Goal: Information Seeking & Learning: Learn about a topic

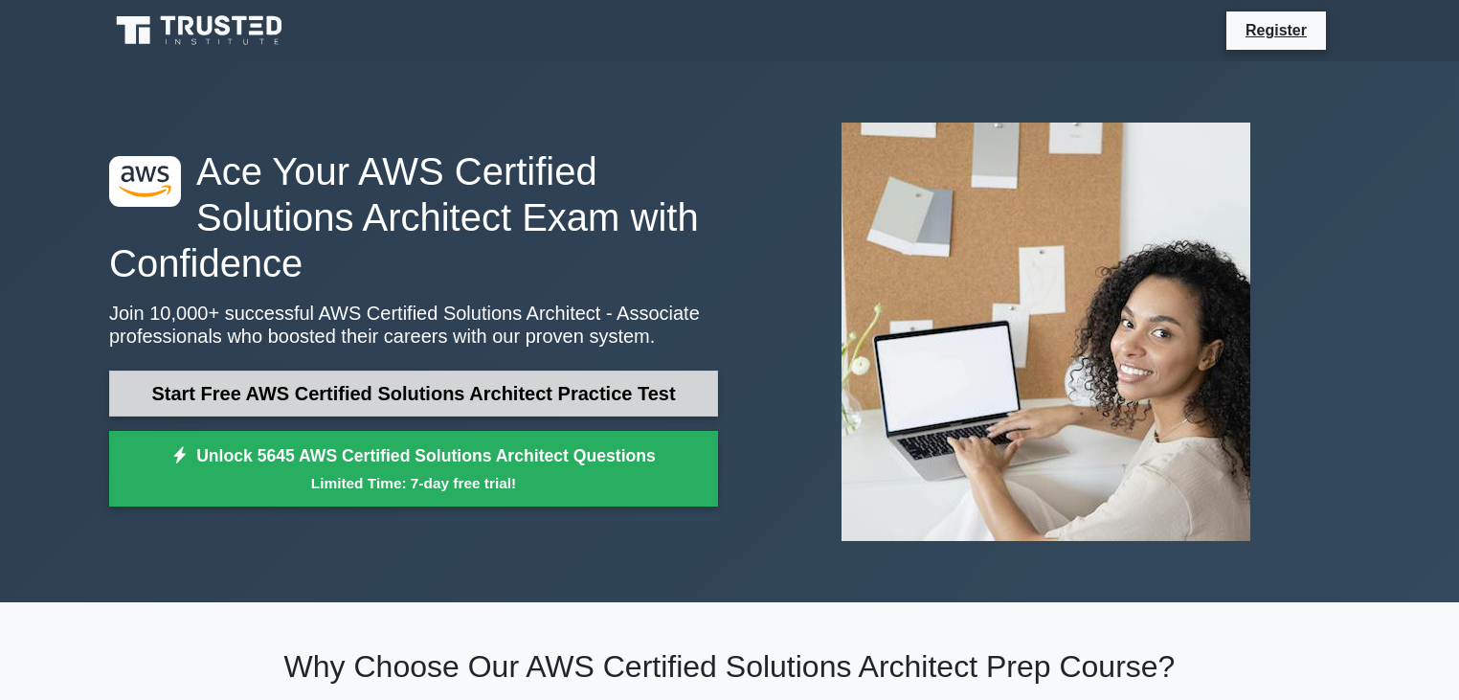
click at [372, 394] on link "Start Free AWS Certified Solutions Architect Practice Test" at bounding box center [413, 394] width 609 height 46
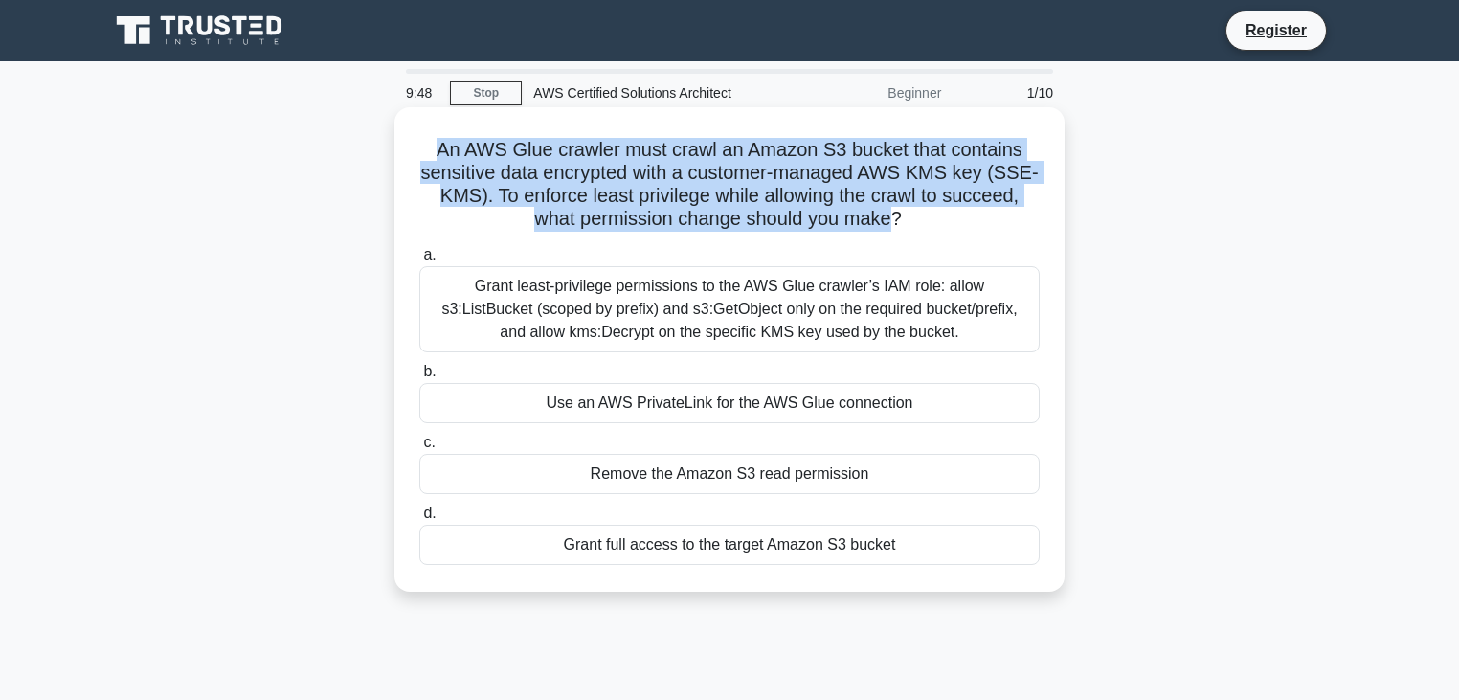
drag, startPoint x: 433, startPoint y: 153, endPoint x: 884, endPoint y: 222, distance: 456.3
click at [884, 222] on h5 "An AWS Glue crawler must crawl an Amazon S3 bucket that contains sensitive data…" at bounding box center [730, 185] width 624 height 94
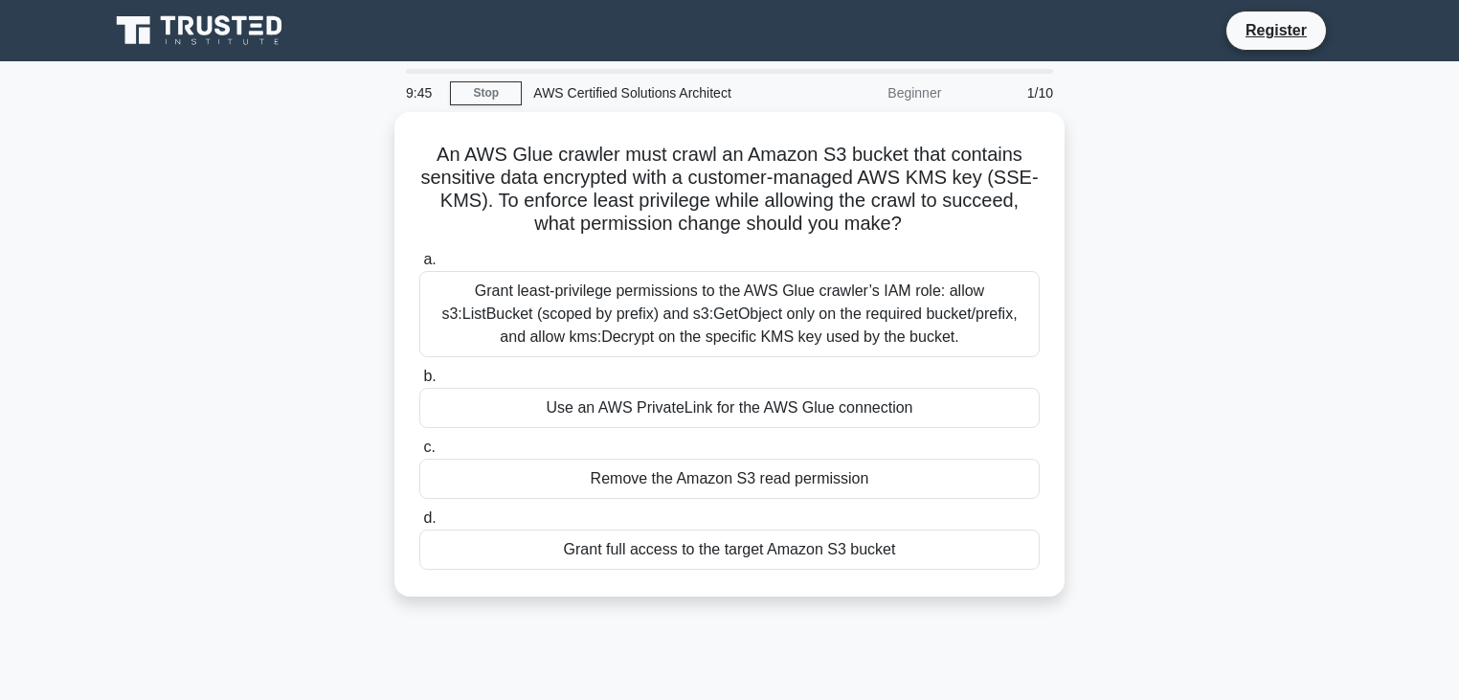
drag, startPoint x: 410, startPoint y: 411, endPoint x: 350, endPoint y: 411, distance: 60.3
click at [350, 411] on div "An AWS Glue crawler must crawl an Amazon S3 bucket that contains sensitive data…" at bounding box center [730, 366] width 1264 height 508
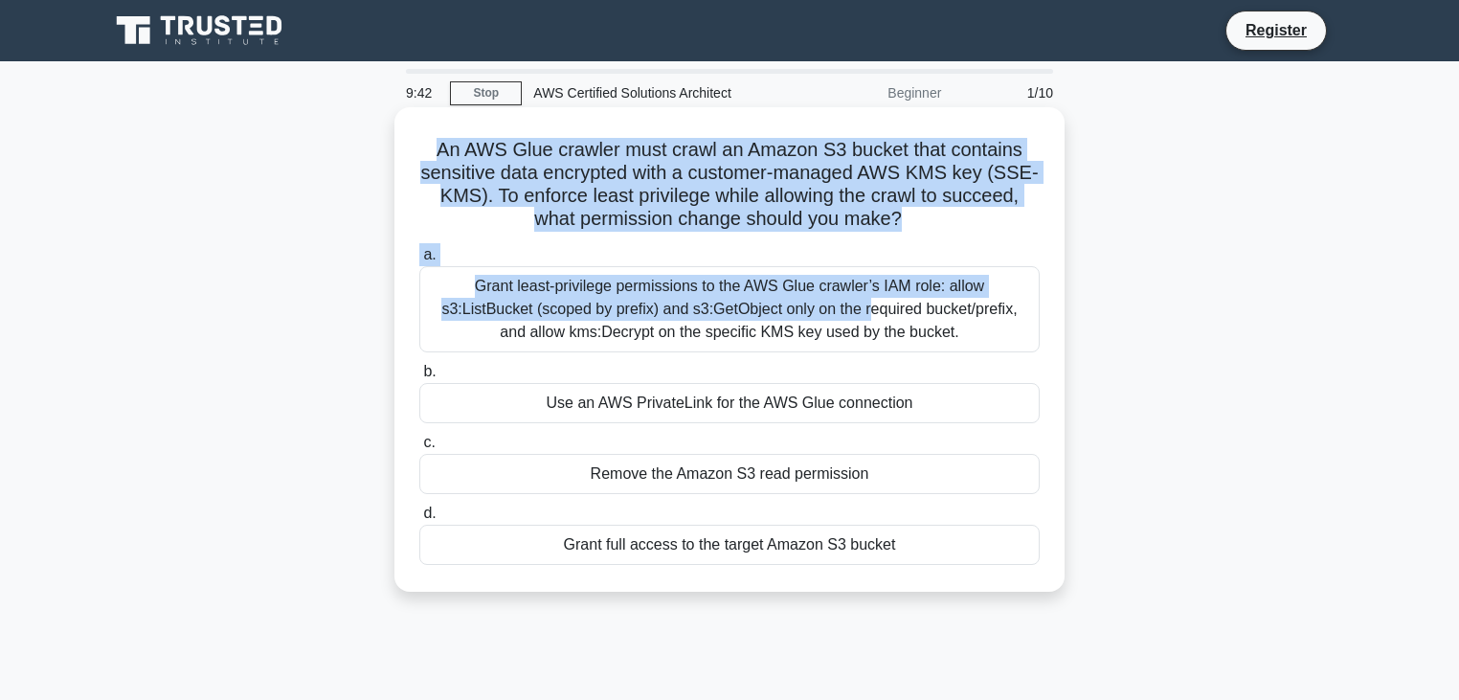
drag, startPoint x: 435, startPoint y: 152, endPoint x: 659, endPoint y: 296, distance: 266.2
click at [659, 296] on div "An AWS Glue crawler must crawl an Amazon S3 bucket that contains sensitive data…" at bounding box center [729, 349] width 655 height 469
drag, startPoint x: 590, startPoint y: 548, endPoint x: 917, endPoint y: 545, distance: 327.5
click at [917, 545] on div "Grant full access to the target Amazon S3 bucket" at bounding box center [729, 545] width 621 height 40
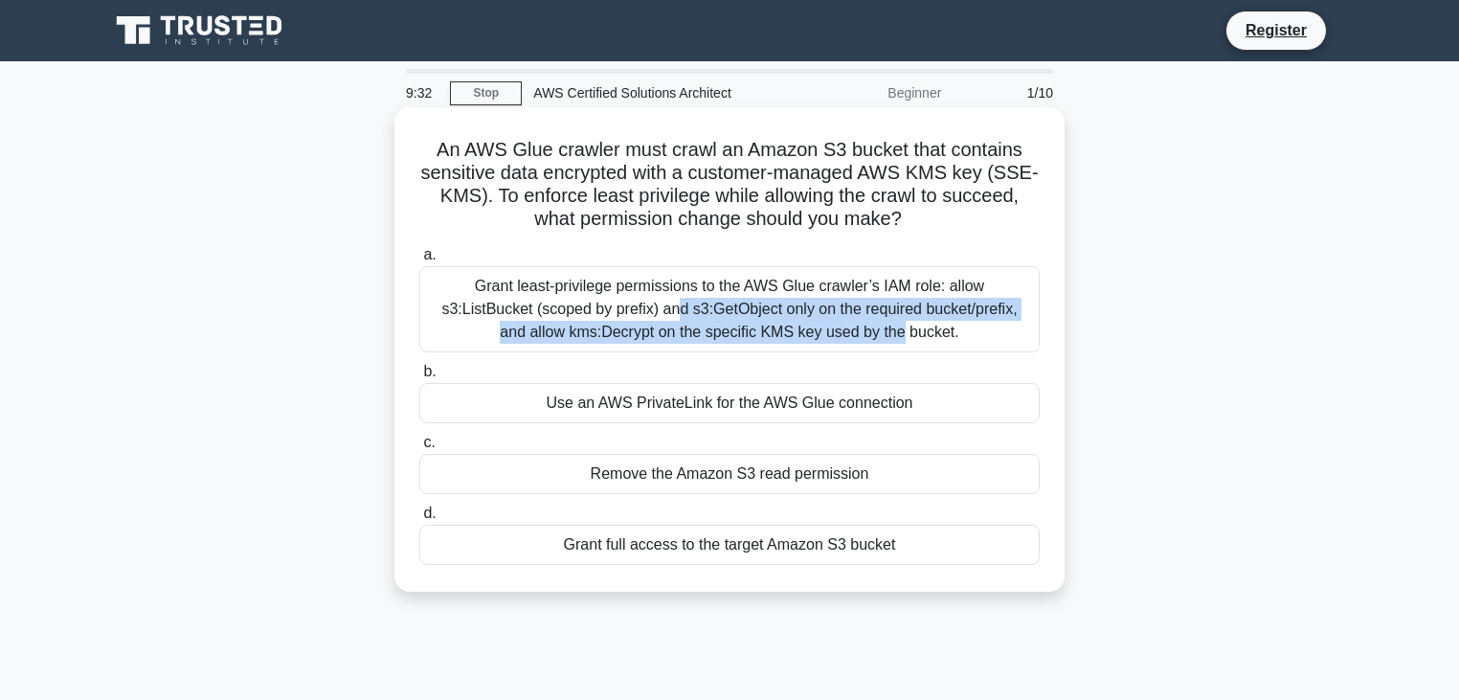
drag, startPoint x: 478, startPoint y: 287, endPoint x: 659, endPoint y: 316, distance: 183.3
click at [659, 316] on div "Grant least-privilege permissions to the AWS Glue crawler’s IAM role: allow s3:…" at bounding box center [729, 309] width 621 height 86
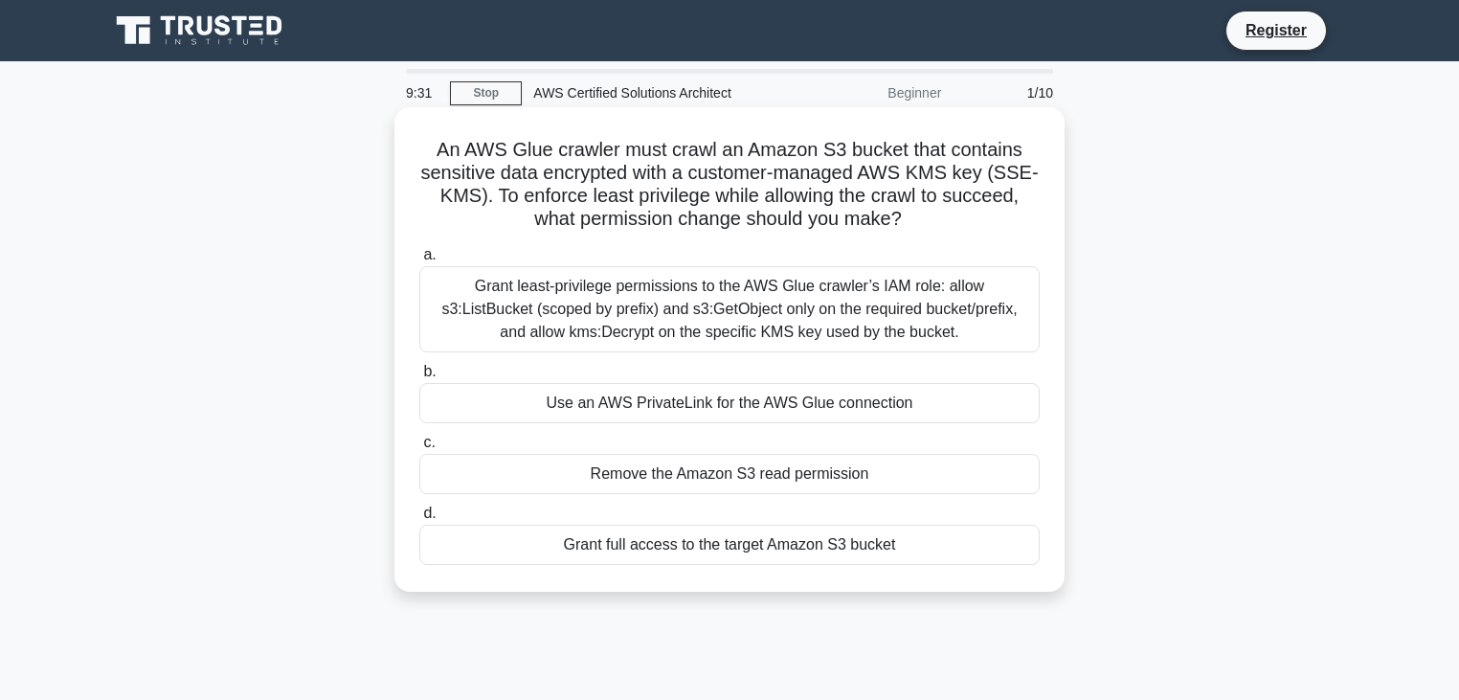
click at [750, 324] on div "Grant least-privilege permissions to the AWS Glue crawler’s IAM role: allow s3:…" at bounding box center [729, 309] width 621 height 86
click at [419, 261] on input "a. Grant least-privilege permissions to the AWS Glue crawler’s IAM role: allow …" at bounding box center [419, 255] width 0 height 12
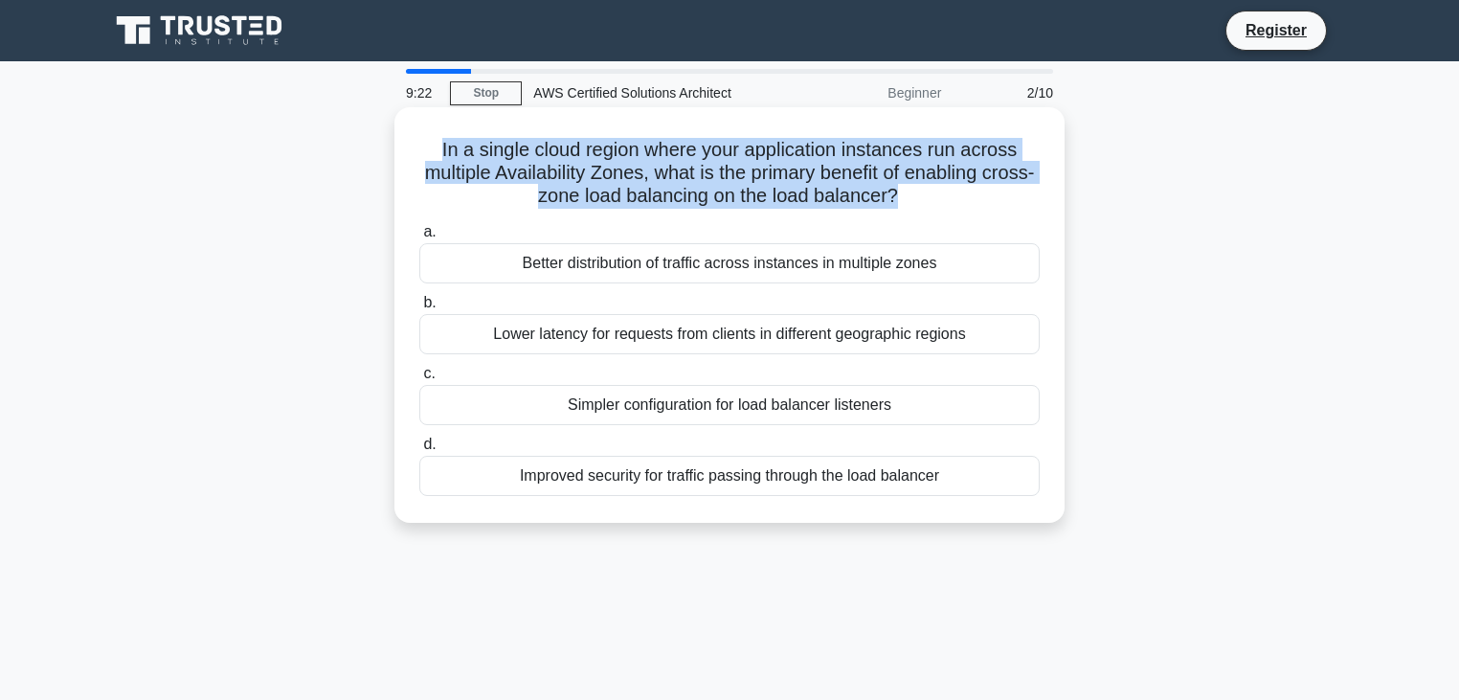
drag, startPoint x: 438, startPoint y: 156, endPoint x: 880, endPoint y: 199, distance: 444.5
click at [891, 199] on h5 "In a single cloud region where your application instances run across multiple A…" at bounding box center [730, 173] width 624 height 71
click at [486, 159] on h5 "In a single cloud region where your application instances run across multiple A…" at bounding box center [730, 173] width 624 height 71
drag, startPoint x: 441, startPoint y: 151, endPoint x: 1018, endPoint y: 170, distance: 576.8
click at [1018, 170] on h5 "In a single cloud region where your application instances run across multiple A…" at bounding box center [730, 173] width 624 height 71
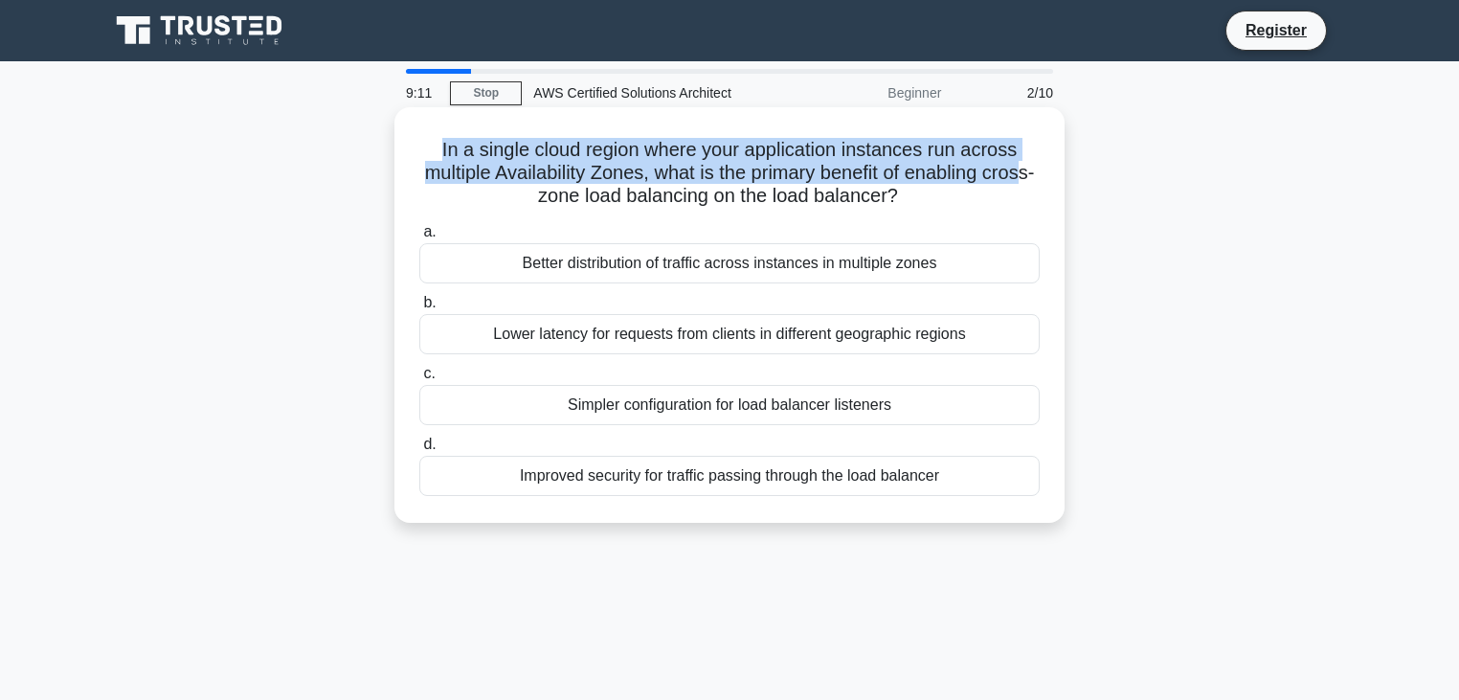
click at [520, 170] on h5 "In a single cloud region where your application instances run across multiple A…" at bounding box center [730, 173] width 624 height 71
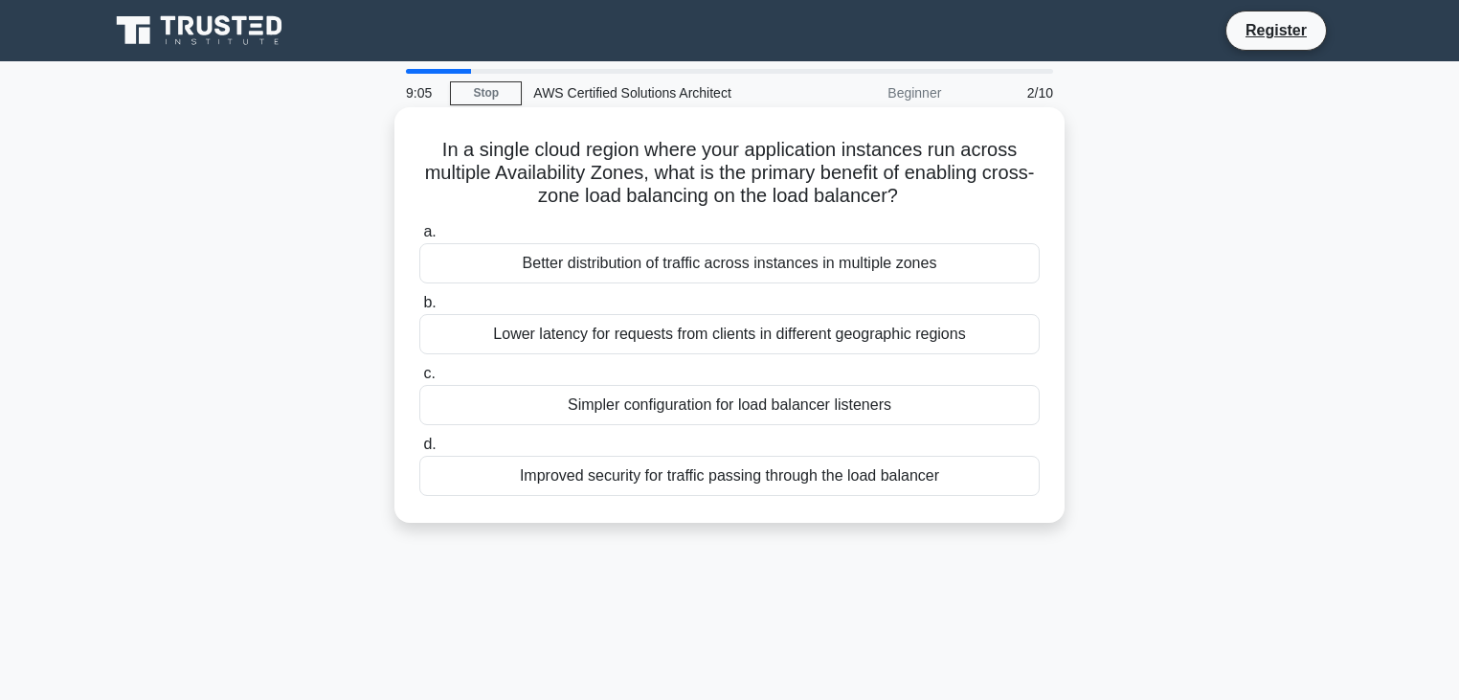
drag, startPoint x: 436, startPoint y: 144, endPoint x: 903, endPoint y: 201, distance: 470.9
click at [903, 201] on h5 "In a single cloud region where your application instances run across multiple A…" at bounding box center [730, 173] width 624 height 71
click at [555, 335] on div "Lower latency for requests from clients in different geographic regions" at bounding box center [729, 334] width 621 height 40
click at [419, 309] on input "b. Lower latency for requests from clients in different geographic regions" at bounding box center [419, 303] width 0 height 12
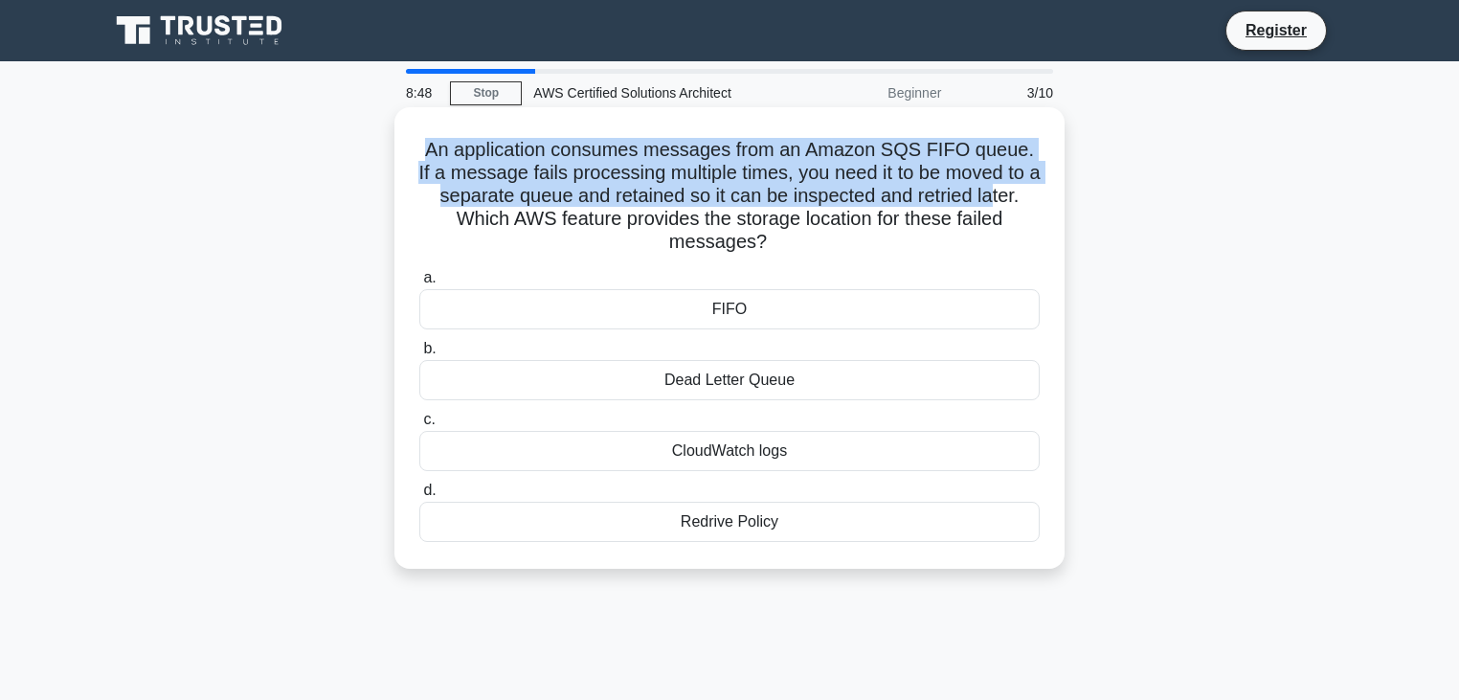
drag, startPoint x: 426, startPoint y: 154, endPoint x: 988, endPoint y: 198, distance: 563.9
click at [988, 198] on h5 "An application consumes messages from an Amazon SQS FIFO queue. If a message fa…" at bounding box center [730, 196] width 624 height 117
drag, startPoint x: 450, startPoint y: 224, endPoint x: 732, endPoint y: 257, distance: 283.4
click at [732, 257] on div "An application consumes messages from an Amazon SQS FIFO queue. If a message fa…" at bounding box center [729, 338] width 655 height 446
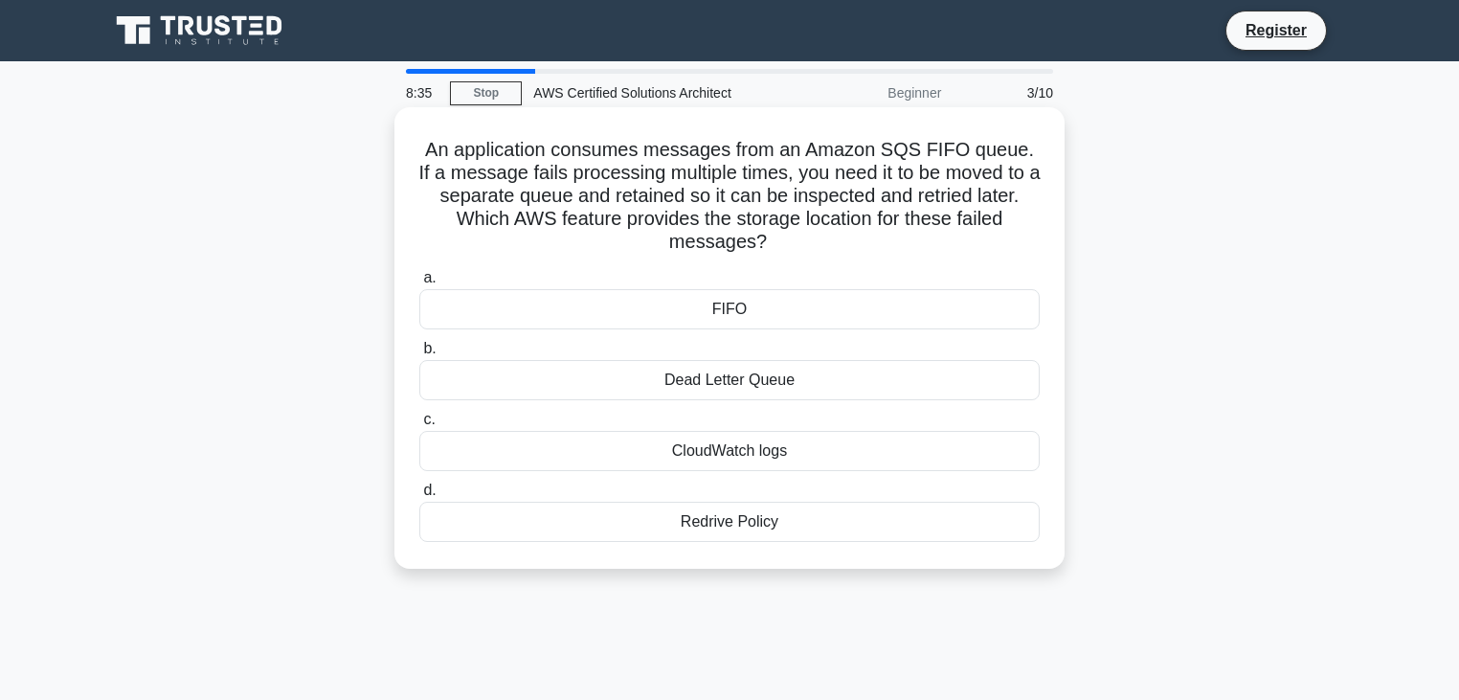
click at [722, 379] on div "Dead Letter Queue" at bounding box center [729, 380] width 621 height 40
click at [419, 355] on input "b. Dead Letter Queue" at bounding box center [419, 349] width 0 height 12
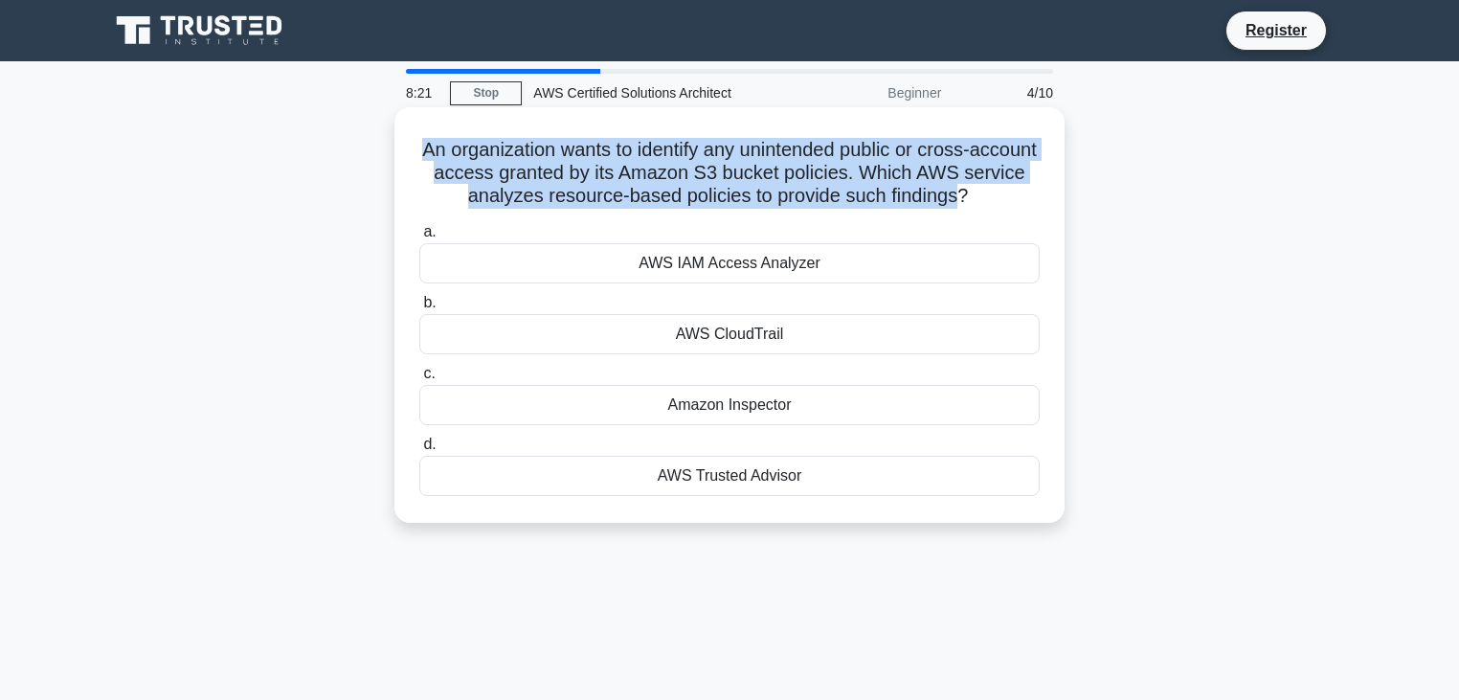
drag, startPoint x: 425, startPoint y: 157, endPoint x: 960, endPoint y: 203, distance: 536.3
click at [960, 203] on h5 "An organization wants to identify any unintended public or cross-account access…" at bounding box center [730, 173] width 624 height 71
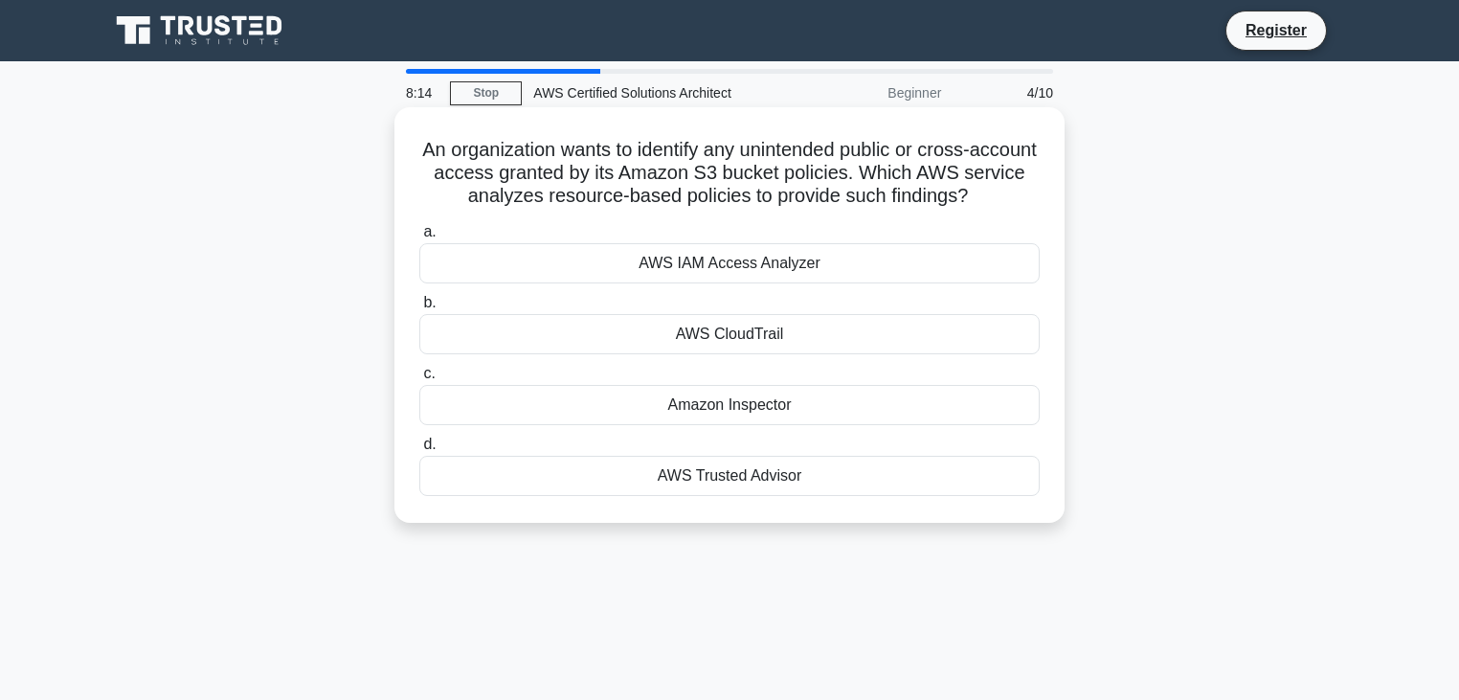
click at [732, 268] on div "AWS IAM Access Analyzer" at bounding box center [729, 263] width 621 height 40
click at [419, 238] on input "a. AWS IAM Access Analyzer" at bounding box center [419, 232] width 0 height 12
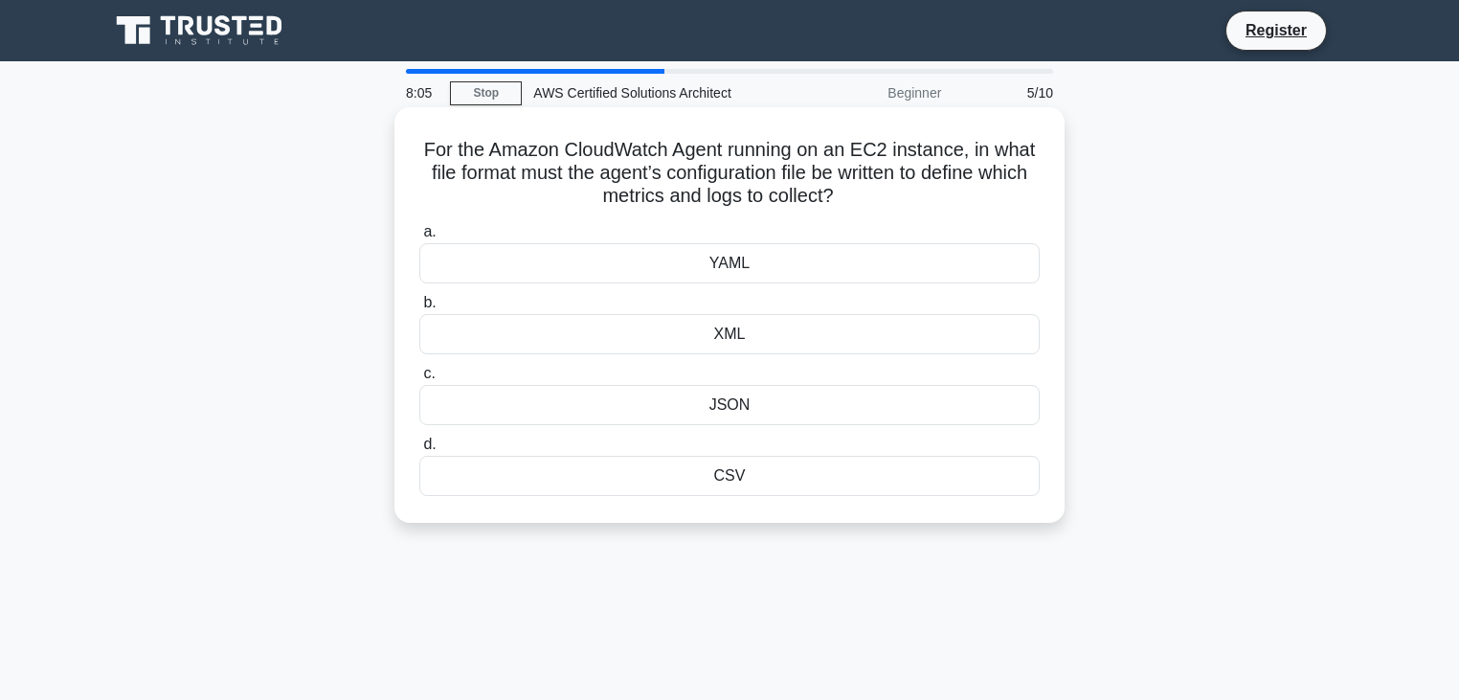
drag, startPoint x: 430, startPoint y: 157, endPoint x: 843, endPoint y: 202, distance: 415.2
click at [843, 202] on h5 "For the Amazon CloudWatch Agent running on an EC2 instance, in what file format…" at bounding box center [730, 173] width 624 height 71
click at [843, 202] on icon ".spinner_0XTQ{transform-origin:center;animation:spinner_y6GP .75s linear infini…" at bounding box center [845, 197] width 23 height 23
drag, startPoint x: 446, startPoint y: 152, endPoint x: 843, endPoint y: 197, distance: 399.0
click at [843, 197] on h5 "For the Amazon CloudWatch Agent running on an EC2 instance, in what file format…" at bounding box center [730, 173] width 624 height 71
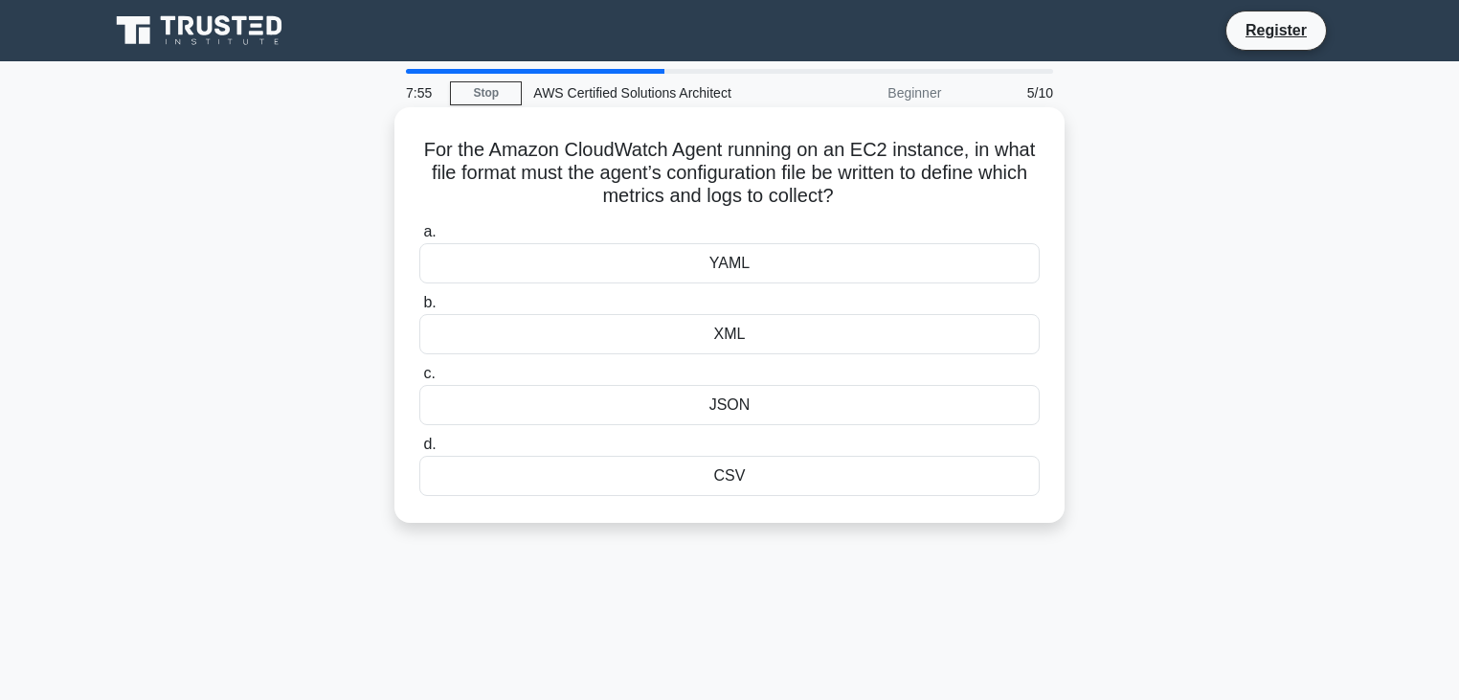
click at [740, 263] on div "YAML" at bounding box center [729, 263] width 621 height 40
click at [419, 238] on input "a. YAML" at bounding box center [419, 232] width 0 height 12
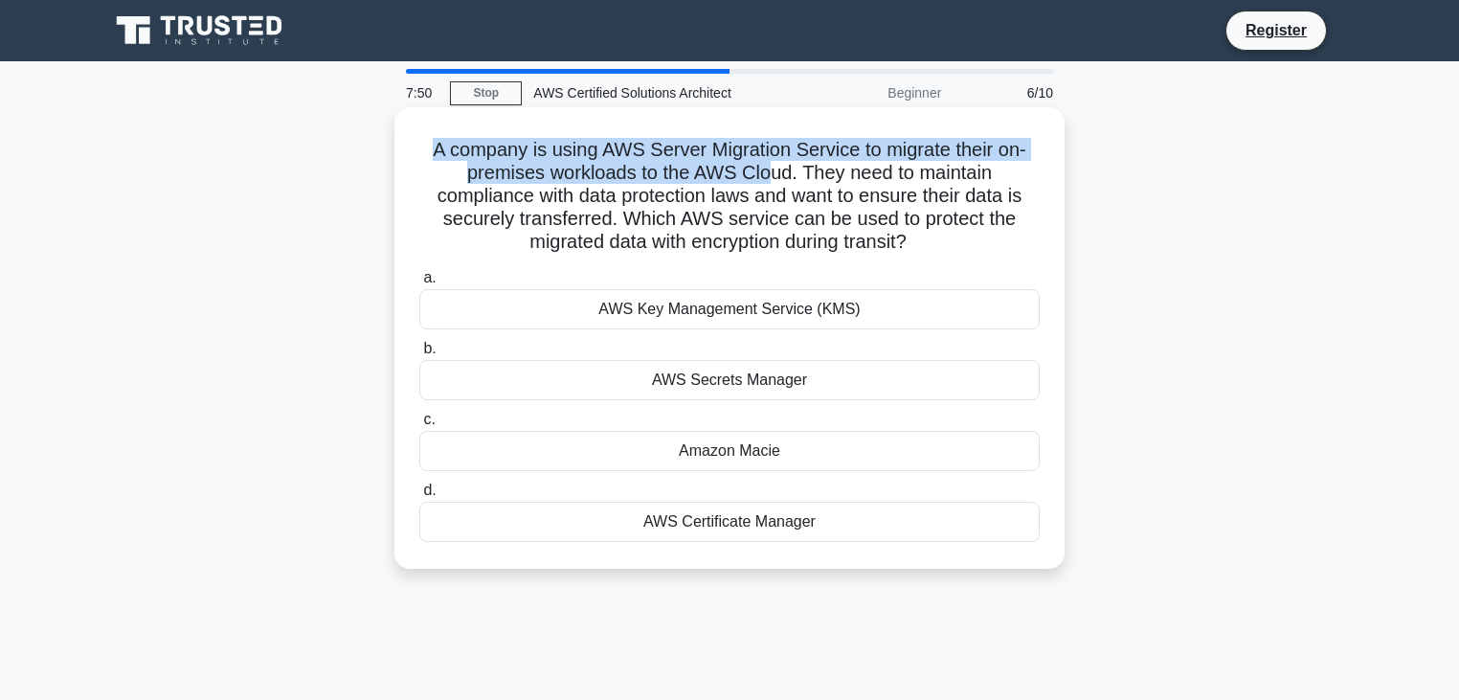
drag, startPoint x: 435, startPoint y: 149, endPoint x: 804, endPoint y: 184, distance: 371.3
click at [783, 184] on h5 "A company is using AWS Server Migration Service to migrate their on-premises wo…" at bounding box center [730, 196] width 624 height 117
click at [773, 182] on h5 "A company is using AWS Server Migration Service to migrate their on-premises wo…" at bounding box center [730, 196] width 624 height 117
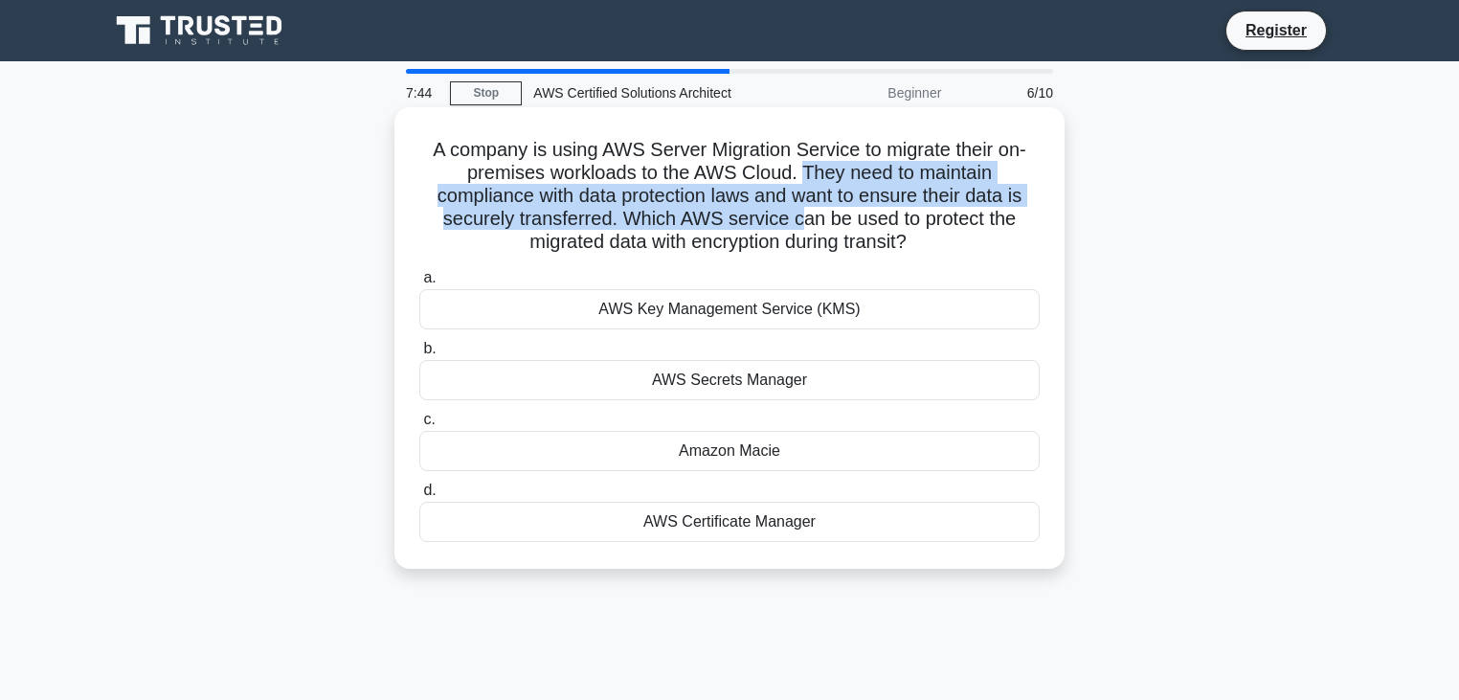
drag, startPoint x: 804, startPoint y: 177, endPoint x: 808, endPoint y: 226, distance: 49.0
click at [805, 226] on h5 "A company is using AWS Server Migration Service to migrate their on-premises wo…" at bounding box center [730, 196] width 624 height 117
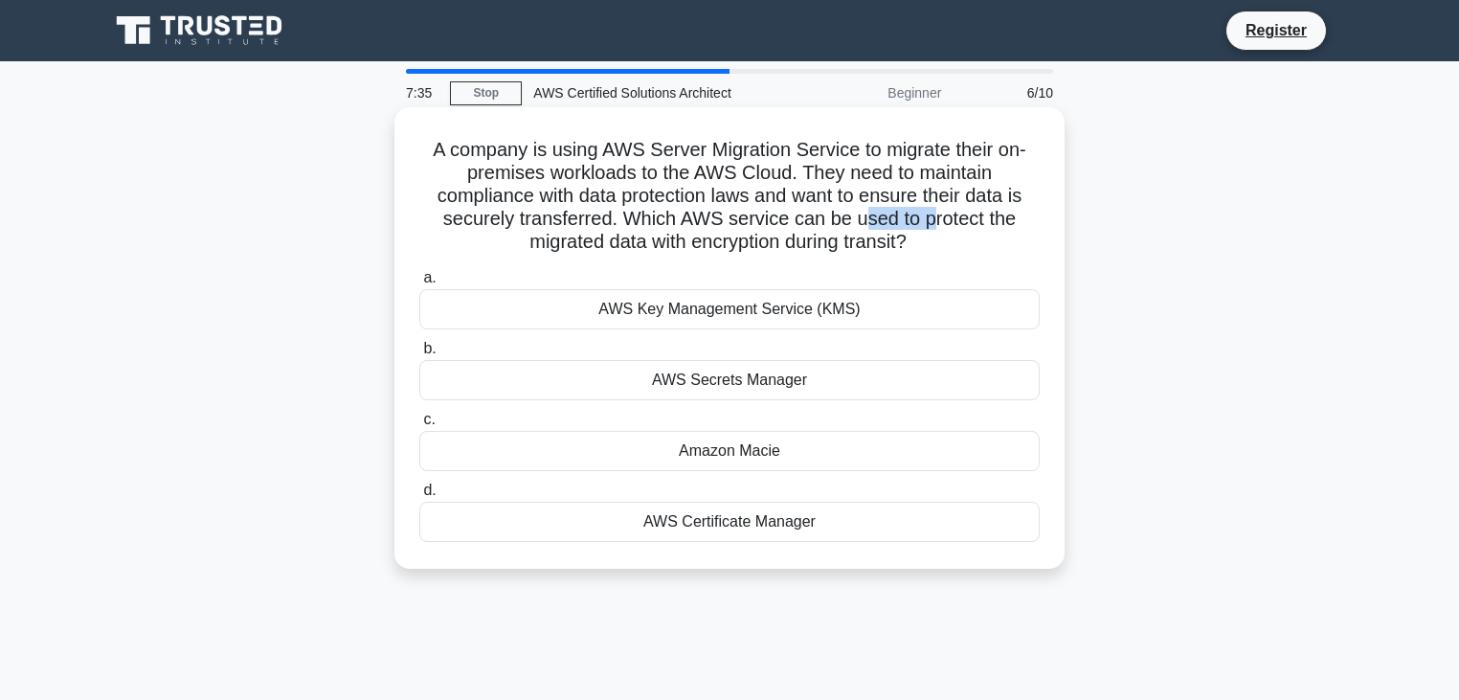
drag, startPoint x: 865, startPoint y: 224, endPoint x: 965, endPoint y: 219, distance: 100.7
click at [952, 219] on h5 "A company is using AWS Server Migration Service to migrate their on-premises wo…" at bounding box center [730, 196] width 624 height 117
drag, startPoint x: 535, startPoint y: 249, endPoint x: 662, endPoint y: 221, distance: 129.4
click at [706, 221] on h5 "A company is using AWS Server Migration Service to migrate their on-premises wo…" at bounding box center [730, 196] width 624 height 117
drag, startPoint x: 713, startPoint y: 219, endPoint x: 1018, endPoint y: 219, distance: 305.5
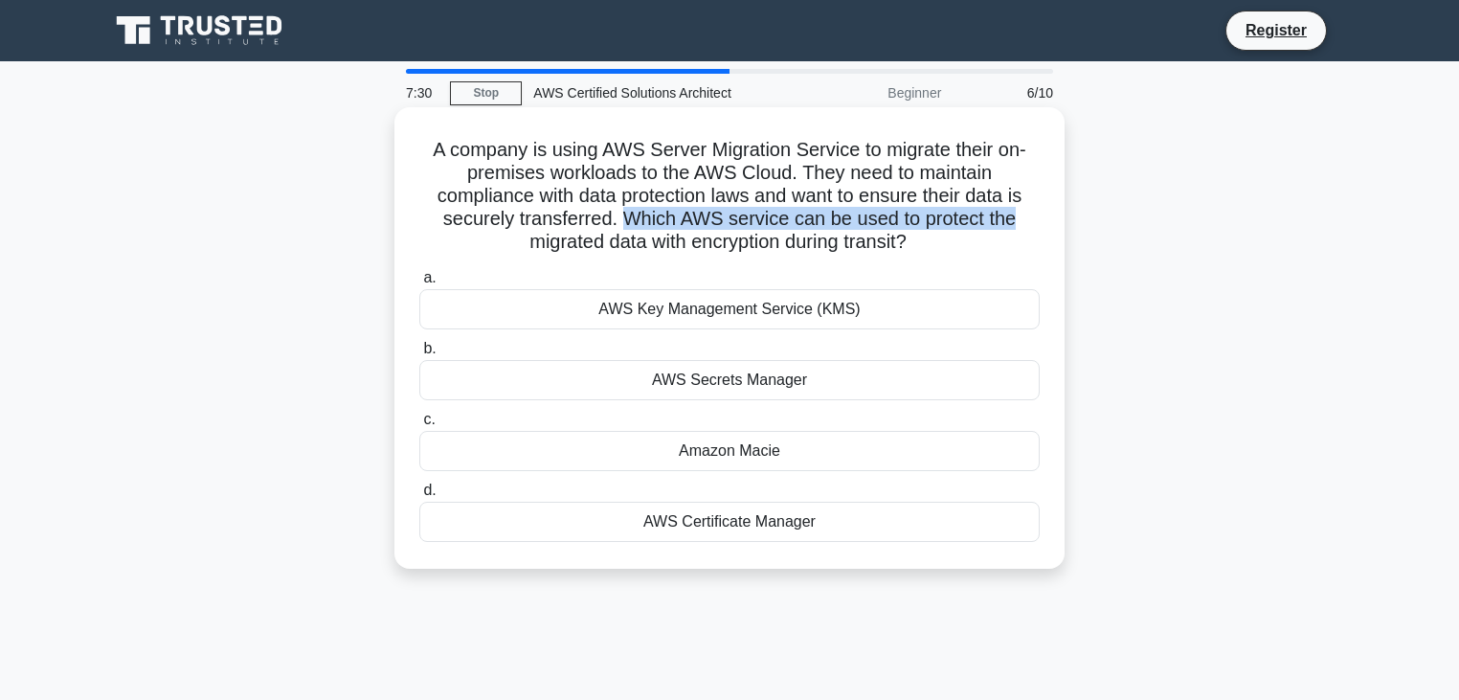
click at [1018, 219] on h5 "A company is using AWS Server Migration Service to migrate their on-premises wo…" at bounding box center [730, 196] width 624 height 117
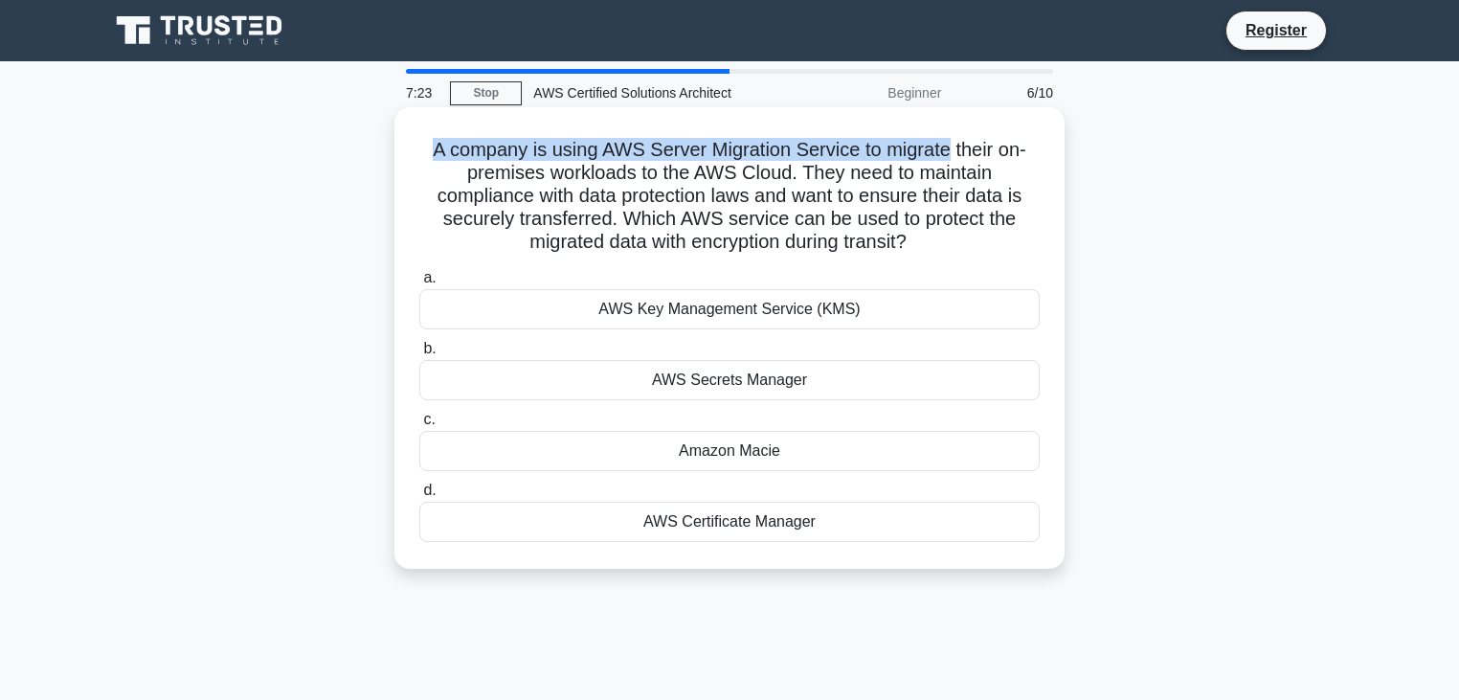
drag, startPoint x: 433, startPoint y: 152, endPoint x: 1006, endPoint y: 155, distance: 572.7
click at [951, 155] on h5 "A company is using AWS Server Migration Service to migrate their on-premises wo…" at bounding box center [730, 196] width 624 height 117
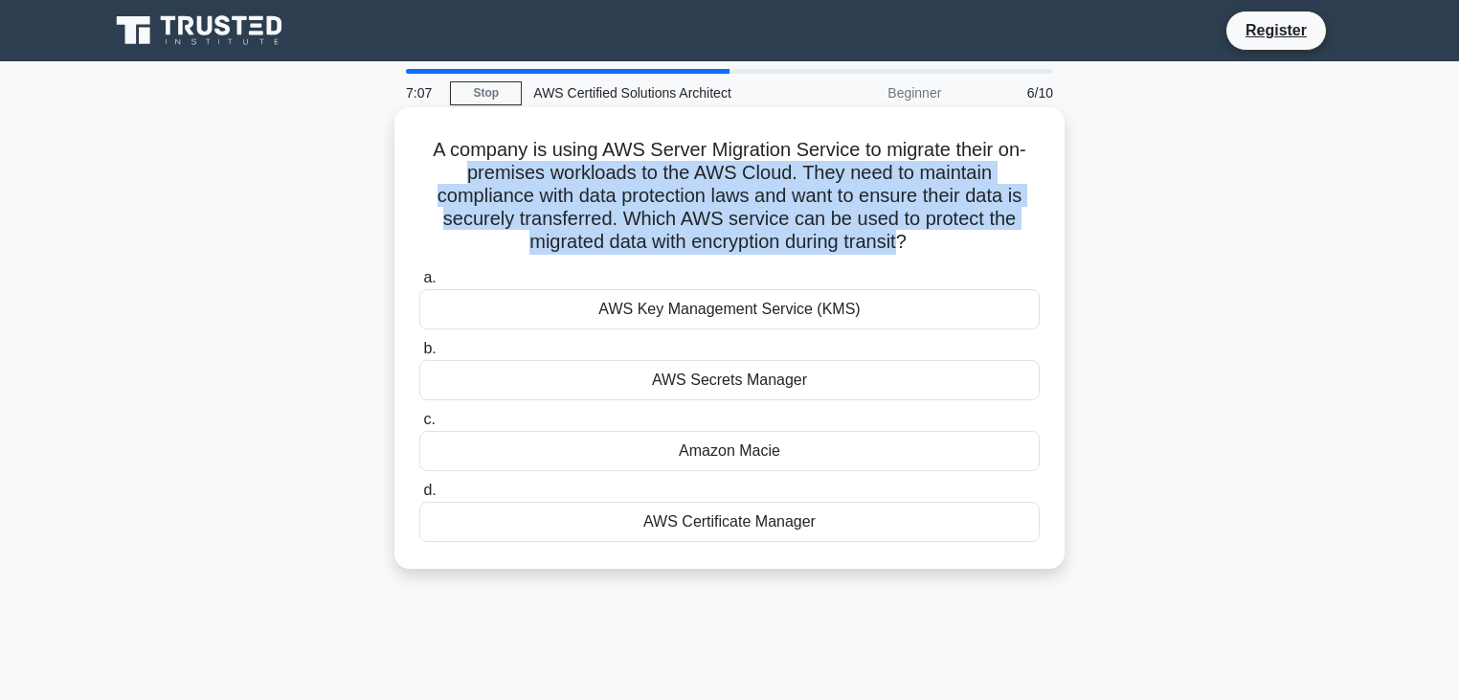
drag, startPoint x: 464, startPoint y: 177, endPoint x: 893, endPoint y: 250, distance: 434.2
click at [893, 250] on h5 "A company is using AWS Server Migration Service to migrate their on-premises wo…" at bounding box center [730, 196] width 624 height 117
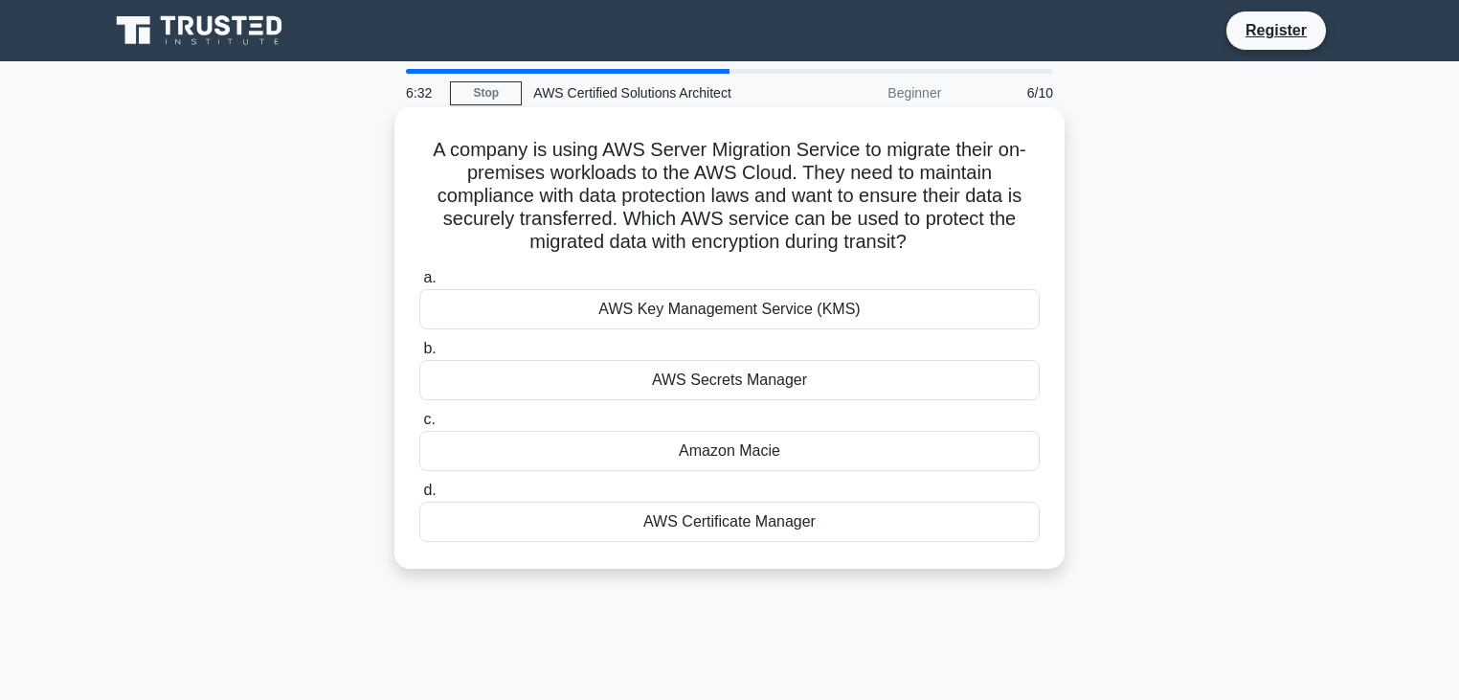
click at [786, 444] on div "Amazon Macie" at bounding box center [729, 451] width 621 height 40
click at [419, 426] on input "c. Amazon Macie" at bounding box center [419, 420] width 0 height 12
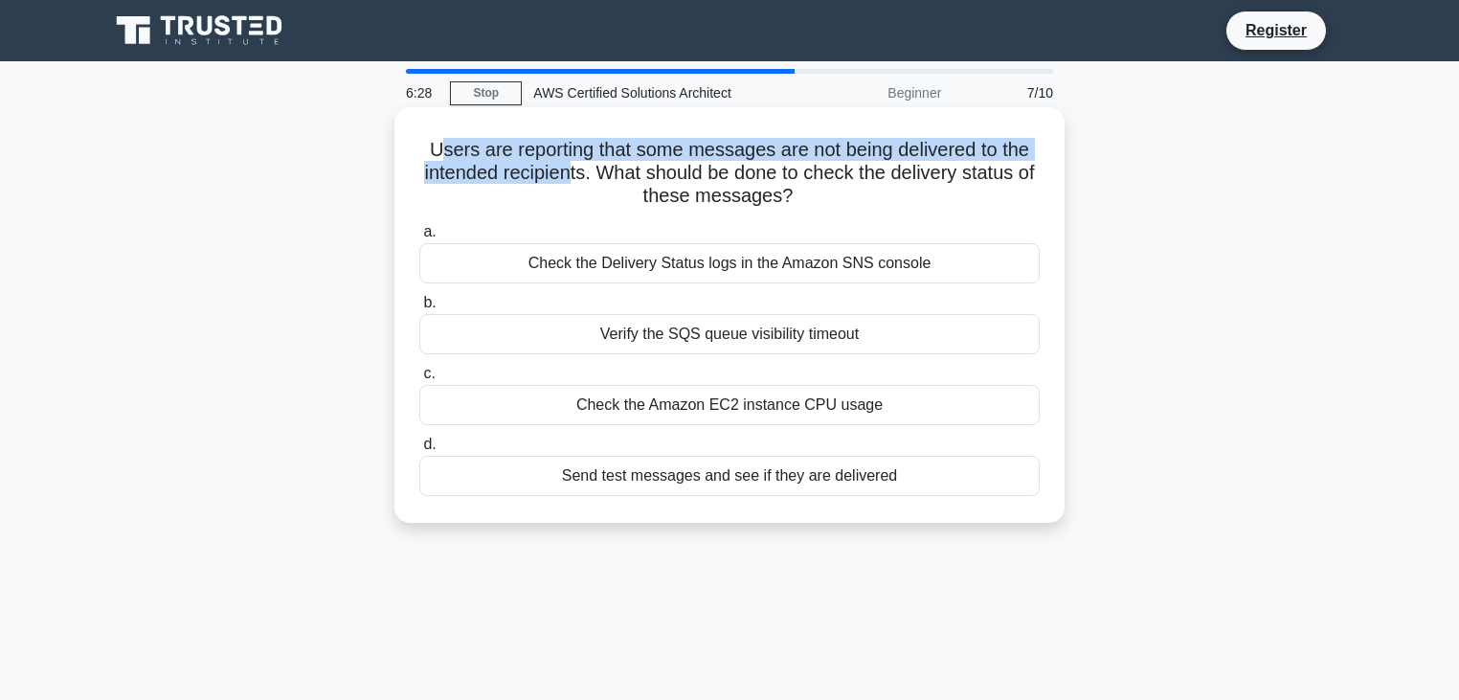
drag, startPoint x: 438, startPoint y: 149, endPoint x: 573, endPoint y: 177, distance: 137.9
click at [573, 177] on h5 "Users are reporting that some messages are not being delivered to the intended …" at bounding box center [730, 173] width 624 height 71
drag, startPoint x: 595, startPoint y: 177, endPoint x: 808, endPoint y: 204, distance: 215.2
click at [808, 204] on h5 "Users are reporting that some messages are not being delivered to the intended …" at bounding box center [730, 173] width 624 height 71
drag, startPoint x: 432, startPoint y: 155, endPoint x: 1003, endPoint y: 207, distance: 573.1
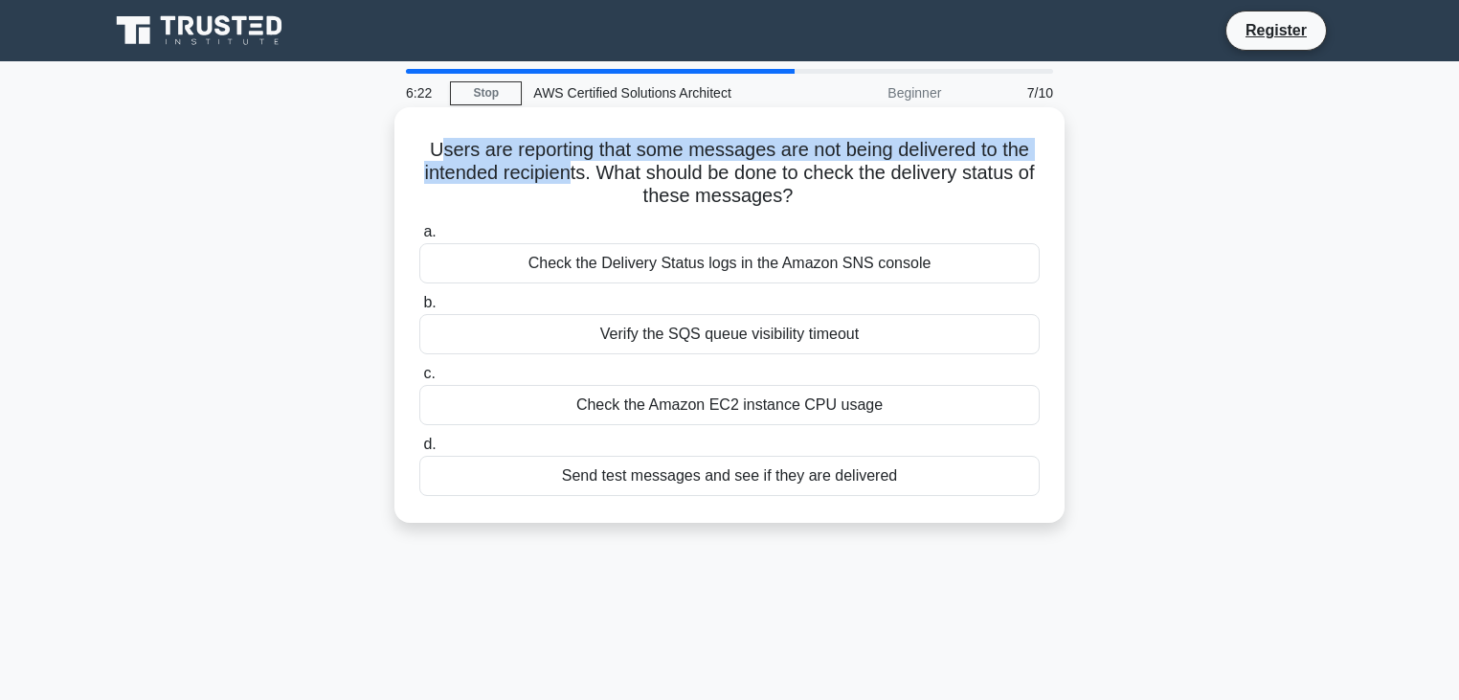
click at [1003, 207] on h5 "Users are reporting that some messages are not being delivered to the intended …" at bounding box center [730, 173] width 624 height 71
click at [708, 197] on h5 "Users are reporting that some messages are not being delivered to the intended …" at bounding box center [730, 173] width 624 height 71
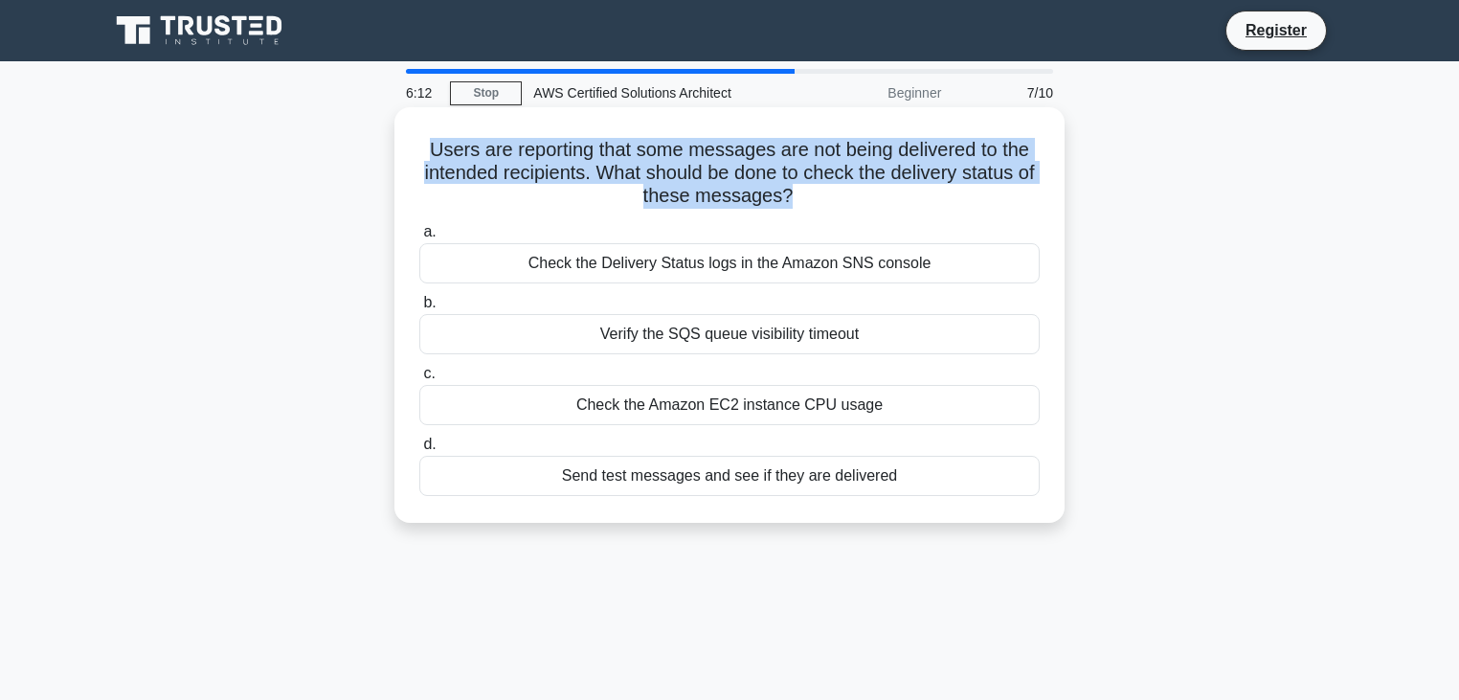
drag, startPoint x: 423, startPoint y: 138, endPoint x: 789, endPoint y: 201, distance: 371.2
click at [789, 201] on h5 "Users are reporting that some messages are not being delivered to the intended …" at bounding box center [730, 173] width 624 height 71
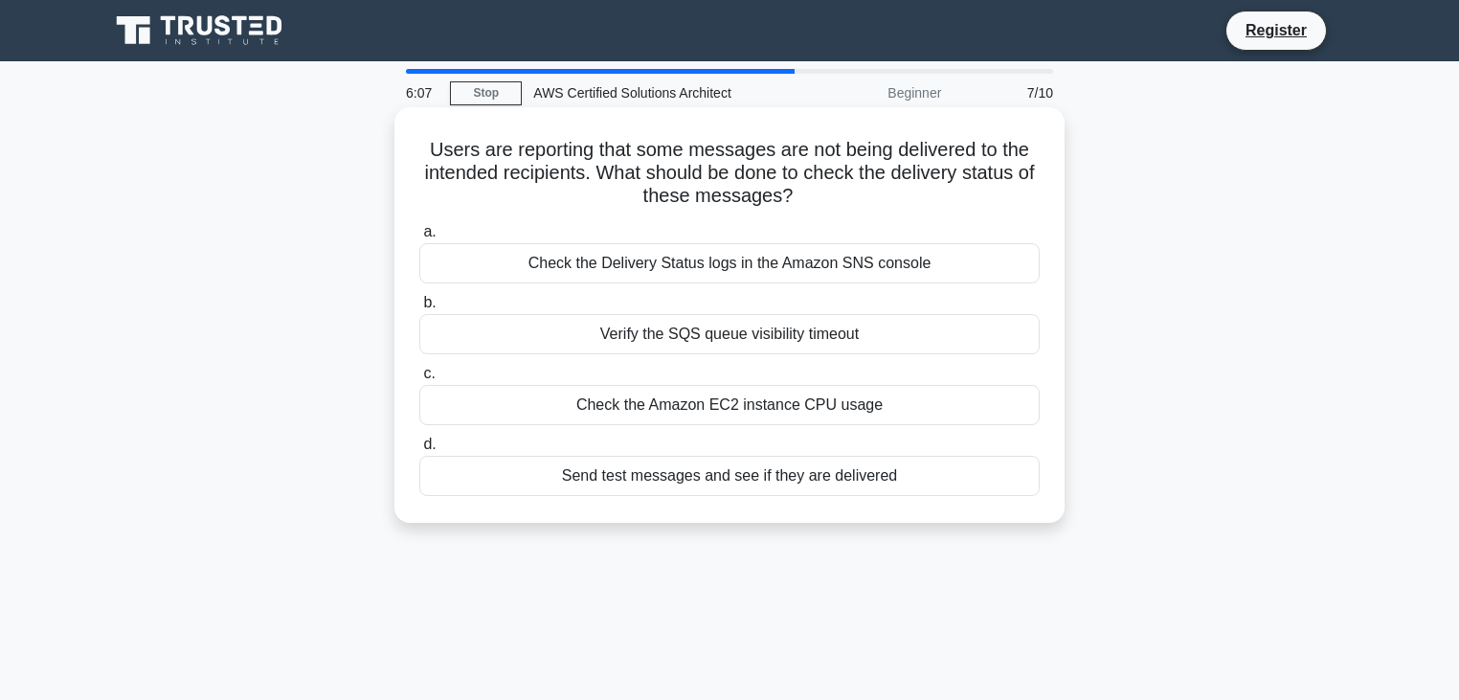
click at [752, 264] on div "Check the Delivery Status logs in the Amazon SNS console" at bounding box center [729, 263] width 621 height 40
click at [419, 238] on input "a. Check the Delivery Status logs in the Amazon SNS console" at bounding box center [419, 232] width 0 height 12
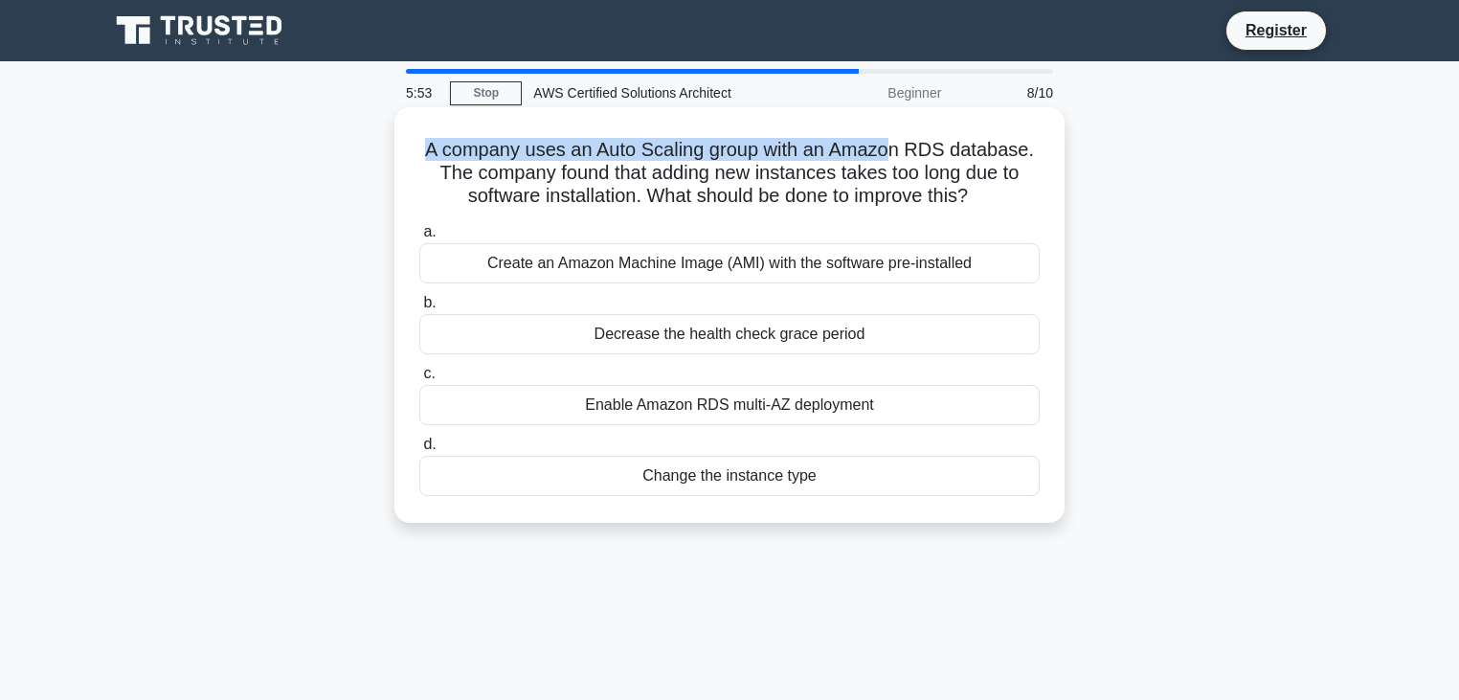
drag, startPoint x: 426, startPoint y: 150, endPoint x: 892, endPoint y: 157, distance: 465.5
click at [892, 157] on h5 "A company uses an Auto Scaling group with an Amazon RDS database. The company f…" at bounding box center [730, 173] width 624 height 71
click at [453, 177] on h5 "A company uses an Auto Scaling group with an Amazon RDS database. The company f…" at bounding box center [730, 173] width 624 height 71
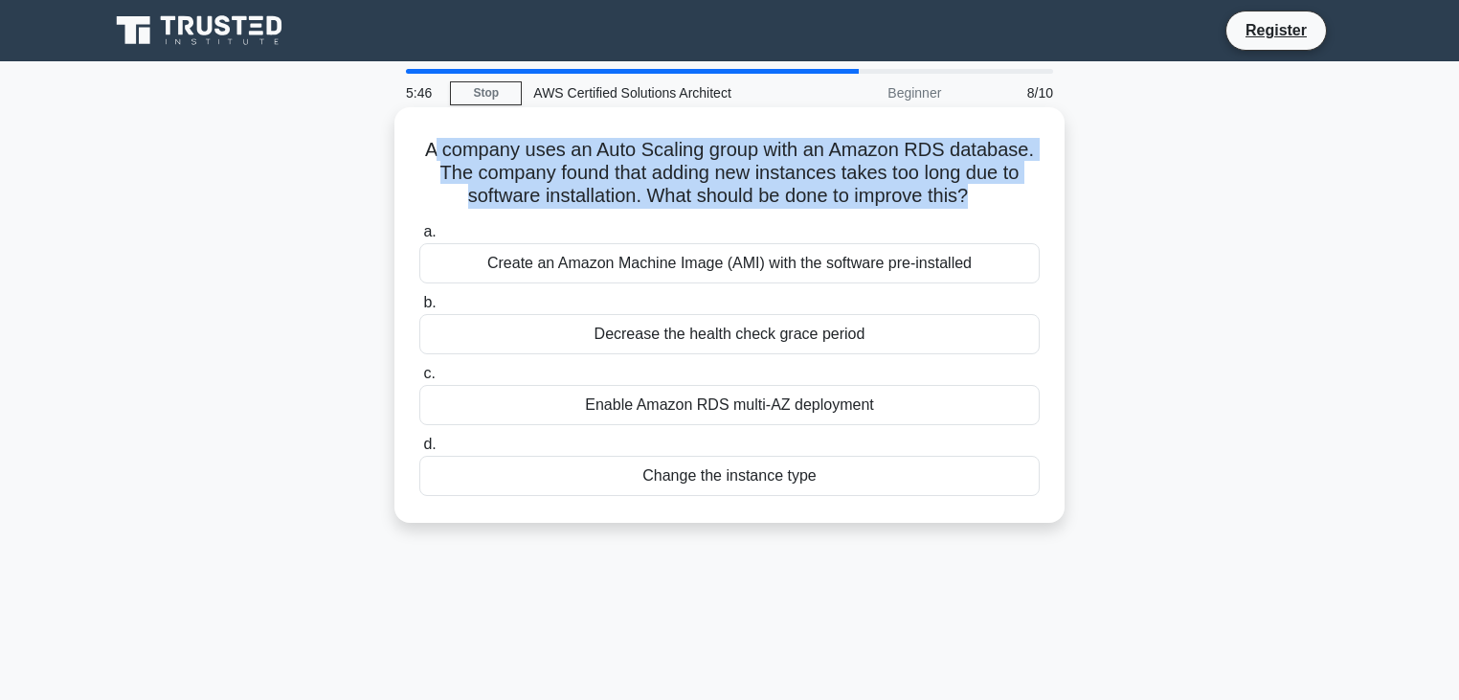
drag, startPoint x: 446, startPoint y: 150, endPoint x: 965, endPoint y: 200, distance: 521.4
click at [965, 200] on h5 "A company uses an Auto Scaling group with an Amazon RDS database. The company f…" at bounding box center [730, 173] width 624 height 71
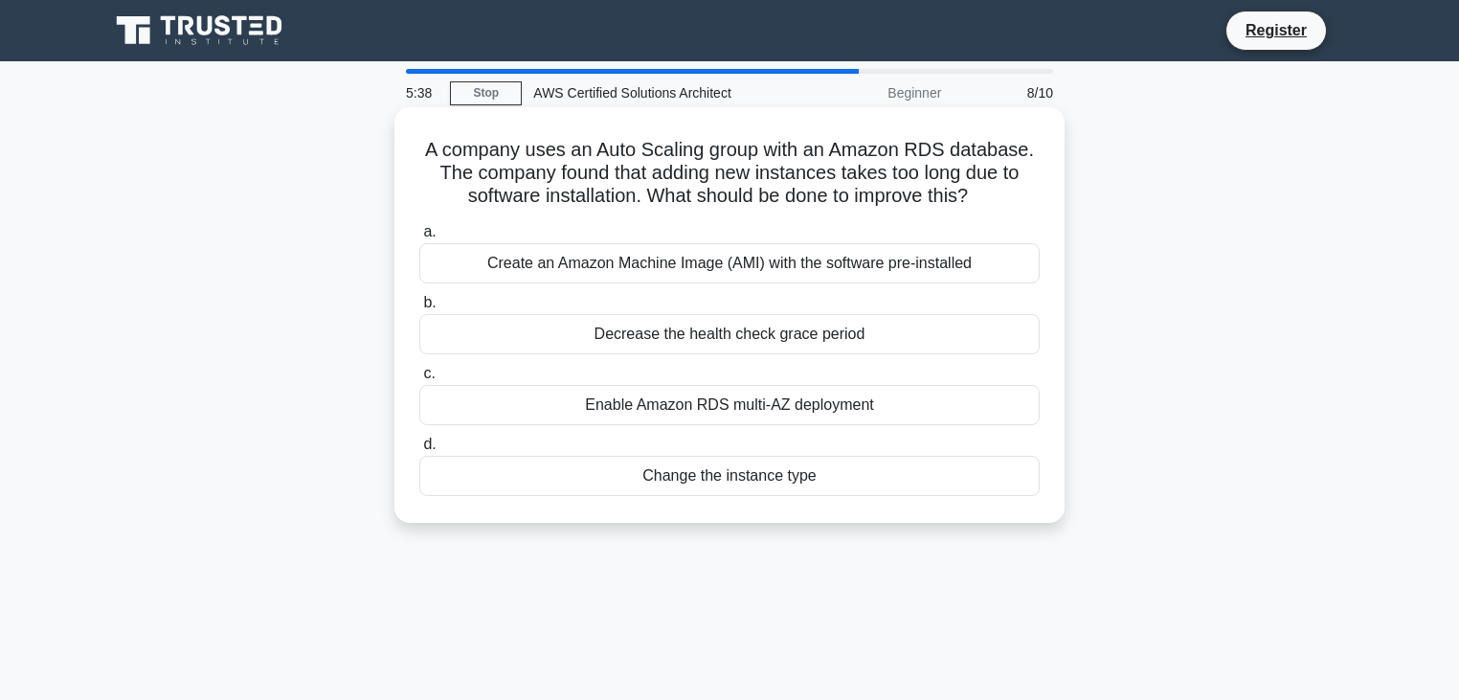
click at [674, 135] on div "A company uses an Auto Scaling group with an Amazon RDS database. The company f…" at bounding box center [729, 315] width 655 height 400
drag, startPoint x: 420, startPoint y: 153, endPoint x: 1020, endPoint y: 203, distance: 601.6
click at [1020, 203] on h5 "A company uses an Auto Scaling group with an Amazon RDS database. The company f…" at bounding box center [730, 173] width 624 height 71
click at [735, 264] on div "Create an Amazon Machine Image (AMI) with the software pre-installed" at bounding box center [729, 263] width 621 height 40
click at [419, 238] on input "a. Create an Amazon Machine Image (AMI) with the software pre-installed" at bounding box center [419, 232] width 0 height 12
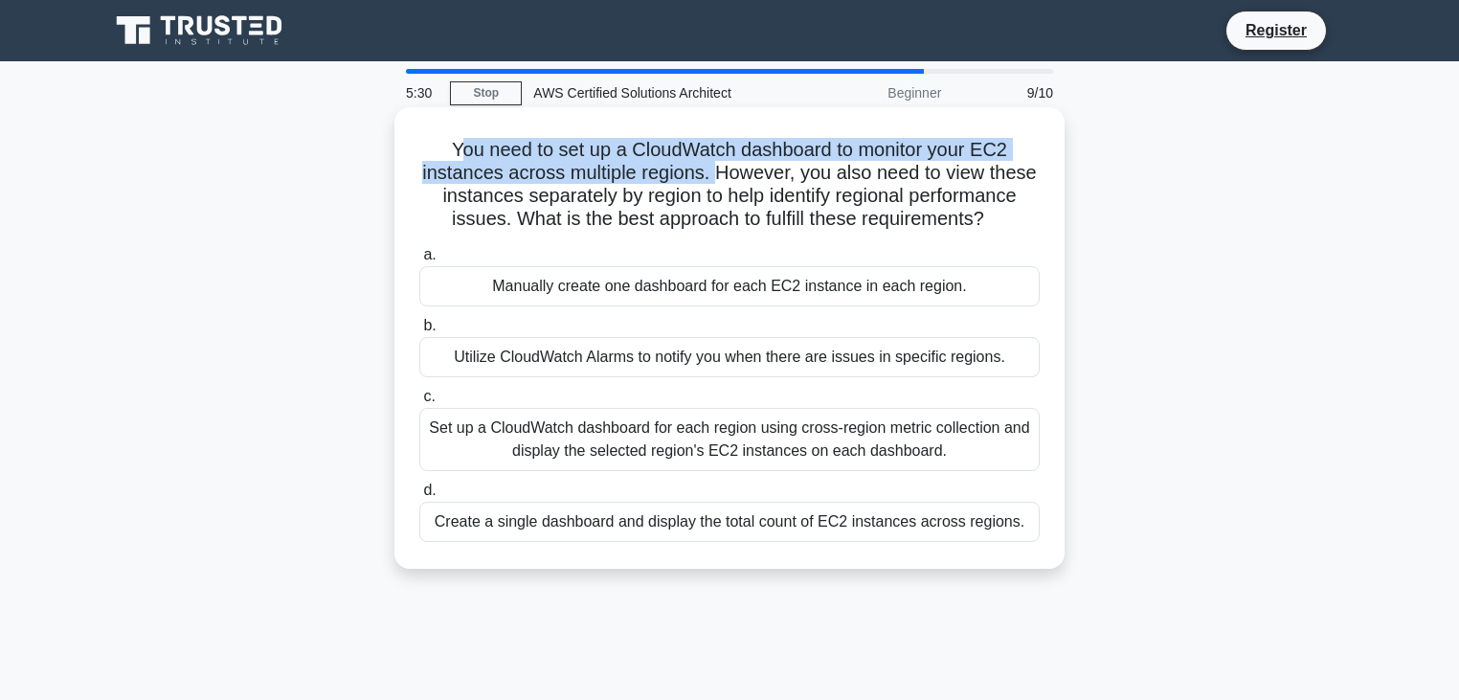
drag, startPoint x: 458, startPoint y: 152, endPoint x: 755, endPoint y: 180, distance: 298.2
click at [720, 180] on h5 "You need to set up a CloudWatch dashboard to monitor your EC2 instances across …" at bounding box center [730, 185] width 624 height 94
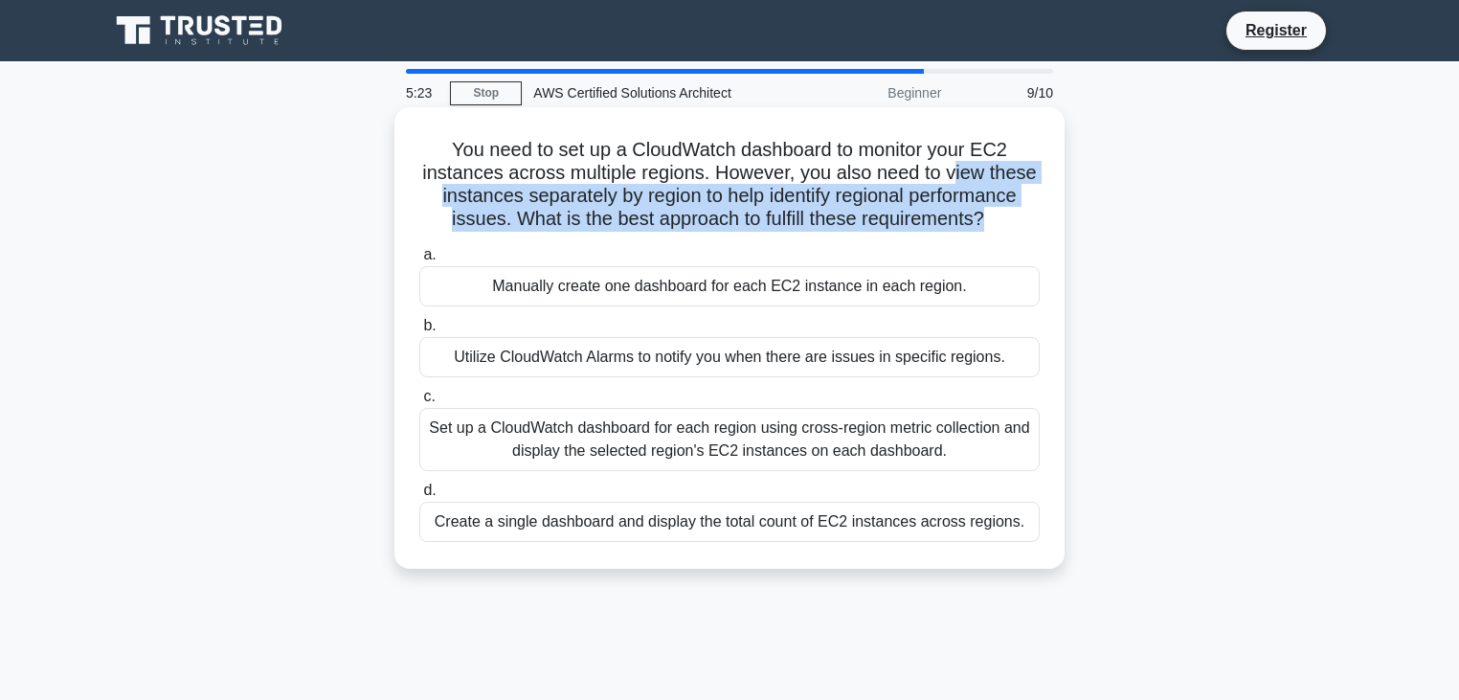
drag, startPoint x: 954, startPoint y: 180, endPoint x: 979, endPoint y: 228, distance: 54.0
click at [979, 228] on h5 "You need to set up a CloudWatch dashboard to monitor your EC2 instances across …" at bounding box center [730, 185] width 624 height 94
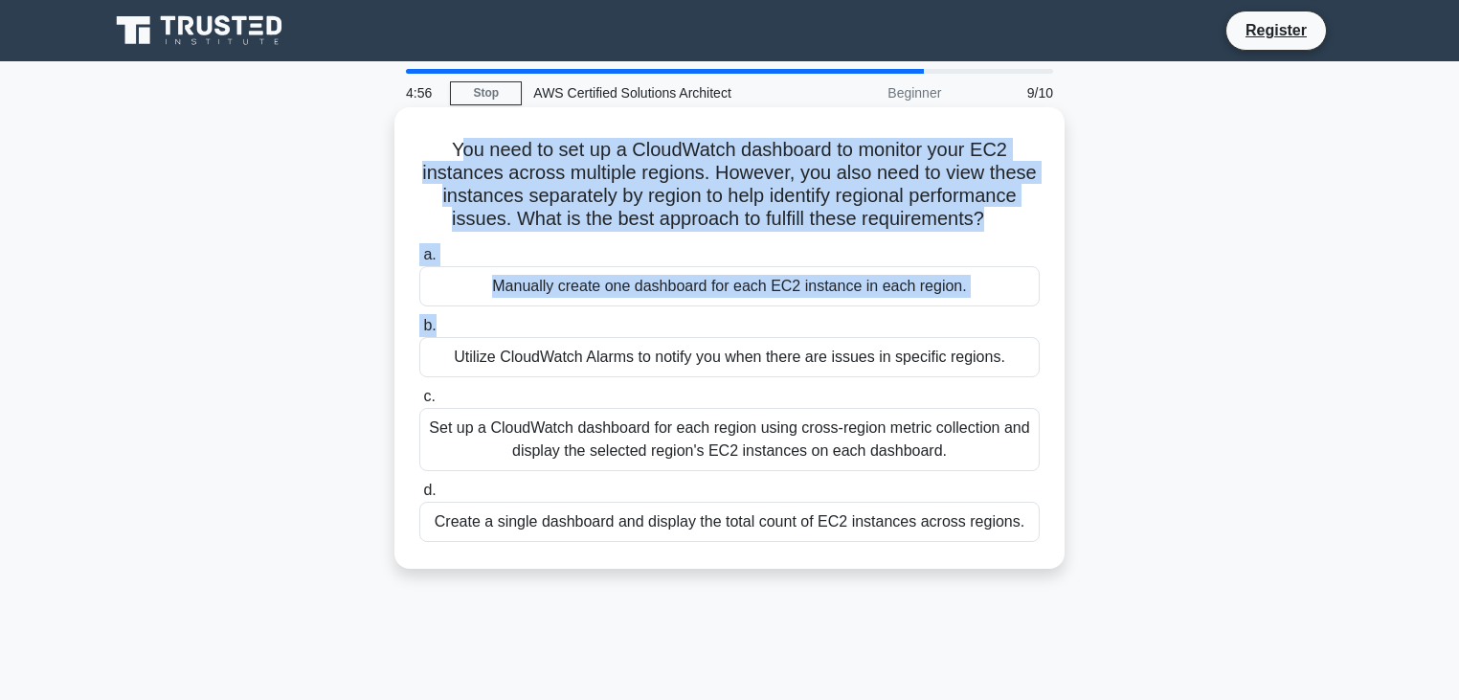
drag, startPoint x: 463, startPoint y: 144, endPoint x: 618, endPoint y: 334, distance: 245.7
click at [618, 334] on div "You need to set up a CloudWatch dashboard to monitor your EC2 instances across …" at bounding box center [729, 338] width 655 height 446
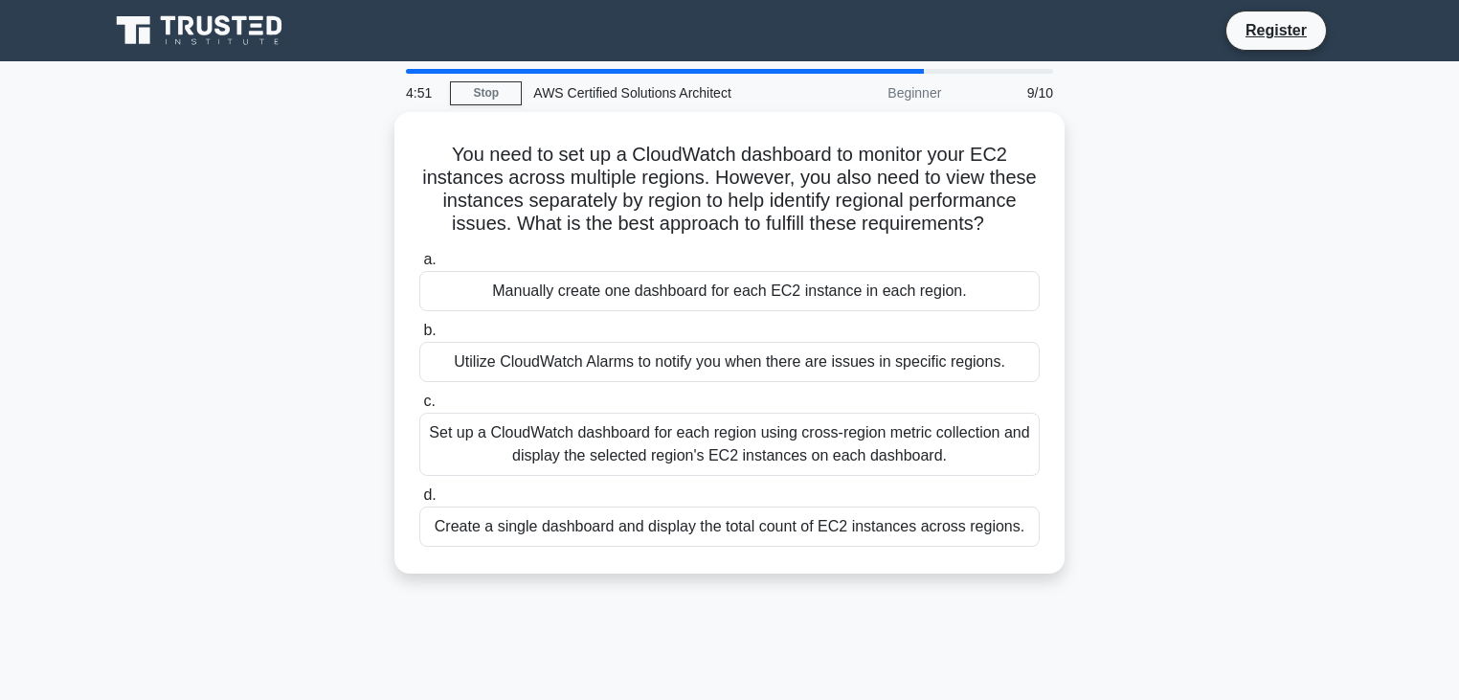
drag, startPoint x: 310, startPoint y: 390, endPoint x: 635, endPoint y: 377, distance: 324.9
click at [313, 391] on div "You need to set up a CloudWatch dashboard to monitor your EC2 instances across …" at bounding box center [730, 354] width 1264 height 485
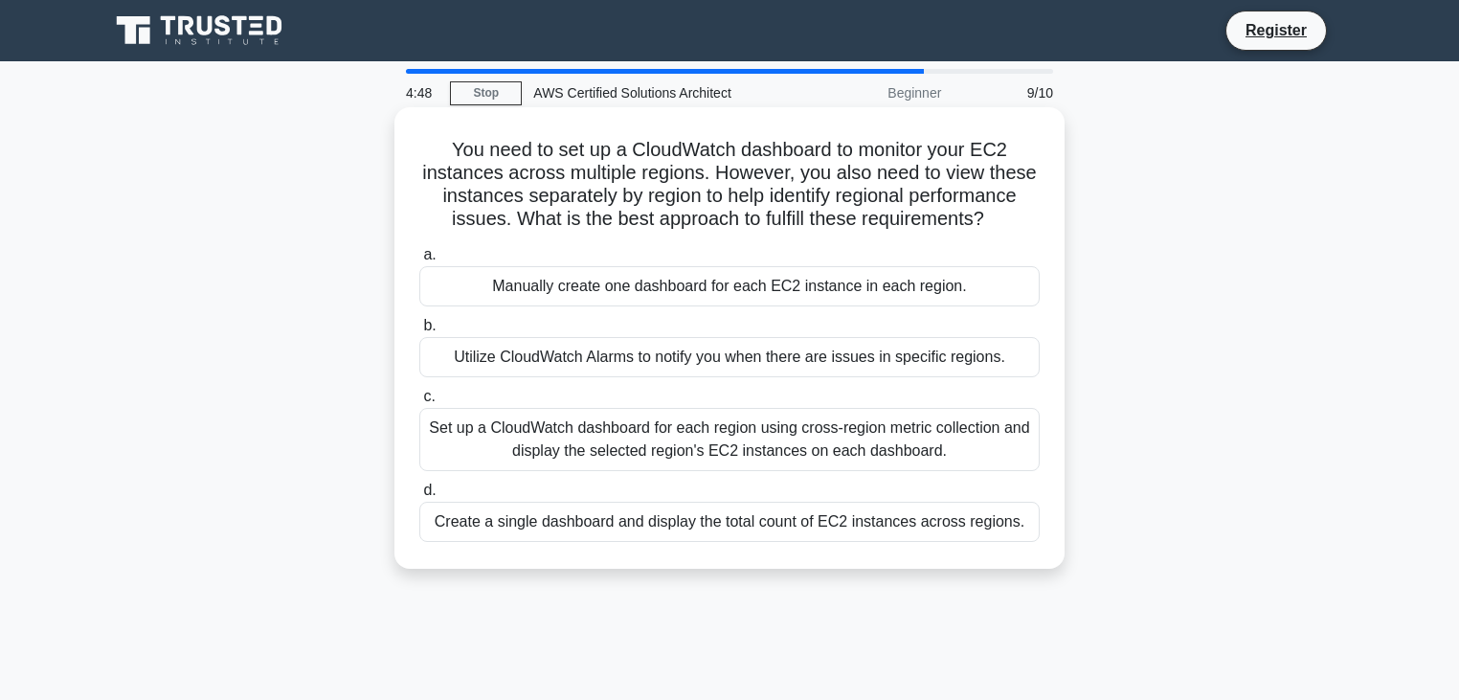
click at [648, 439] on div "Set up a CloudWatch dashboard for each region using cross-region metric collect…" at bounding box center [729, 439] width 621 height 63
click at [419, 403] on input "c. Set up a CloudWatch dashboard for each region using cross-region metric coll…" at bounding box center [419, 397] width 0 height 12
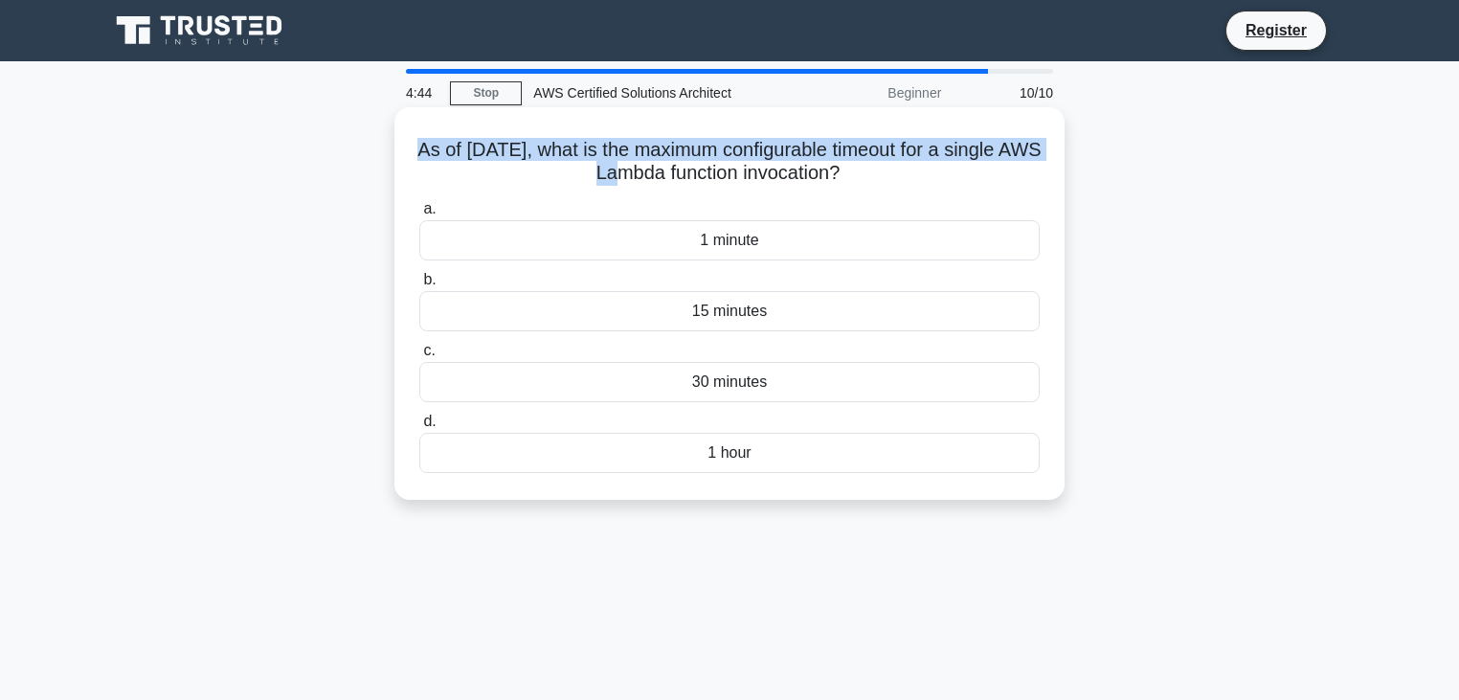
drag, startPoint x: 443, startPoint y: 157, endPoint x: 602, endPoint y: 176, distance: 160.1
click at [600, 174] on h5 "As of January 2025, what is the maximum configurable timeout for a single AWS L…" at bounding box center [730, 162] width 624 height 48
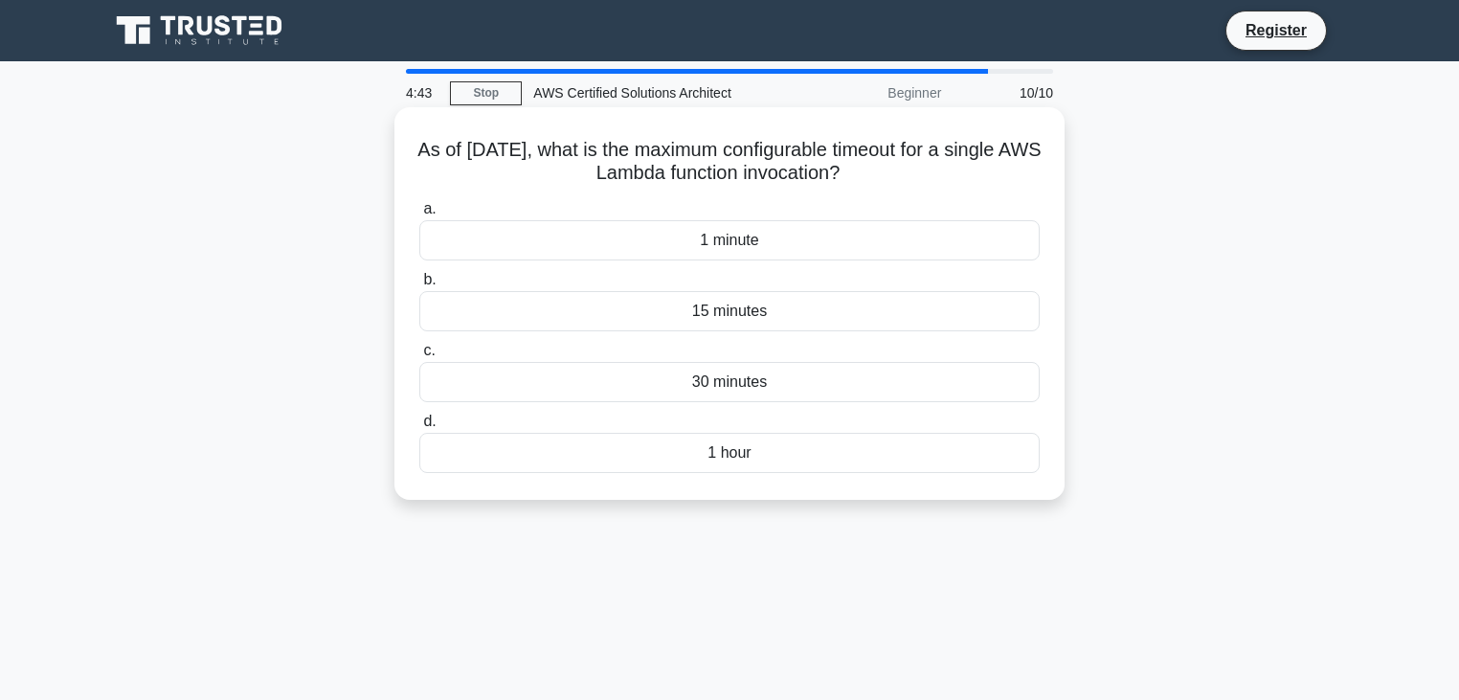
click at [650, 181] on h5 "As of January 2025, what is the maximum configurable timeout for a single AWS L…" at bounding box center [730, 162] width 624 height 48
click at [701, 308] on div "15 minutes" at bounding box center [729, 311] width 621 height 40
click at [419, 286] on input "b. 15 minutes" at bounding box center [419, 280] width 0 height 12
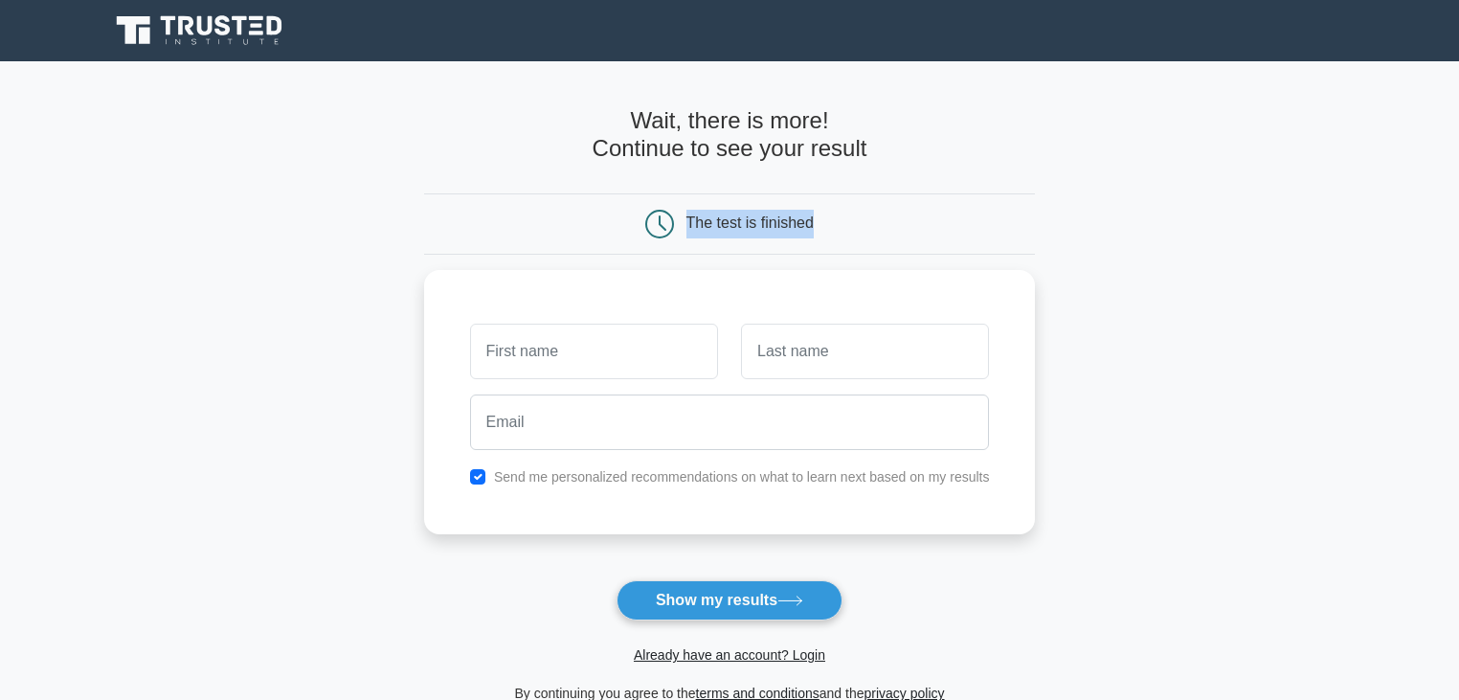
drag, startPoint x: 685, startPoint y: 232, endPoint x: 830, endPoint y: 230, distance: 145.6
click at [829, 232] on div "The test is finished" at bounding box center [730, 224] width 408 height 29
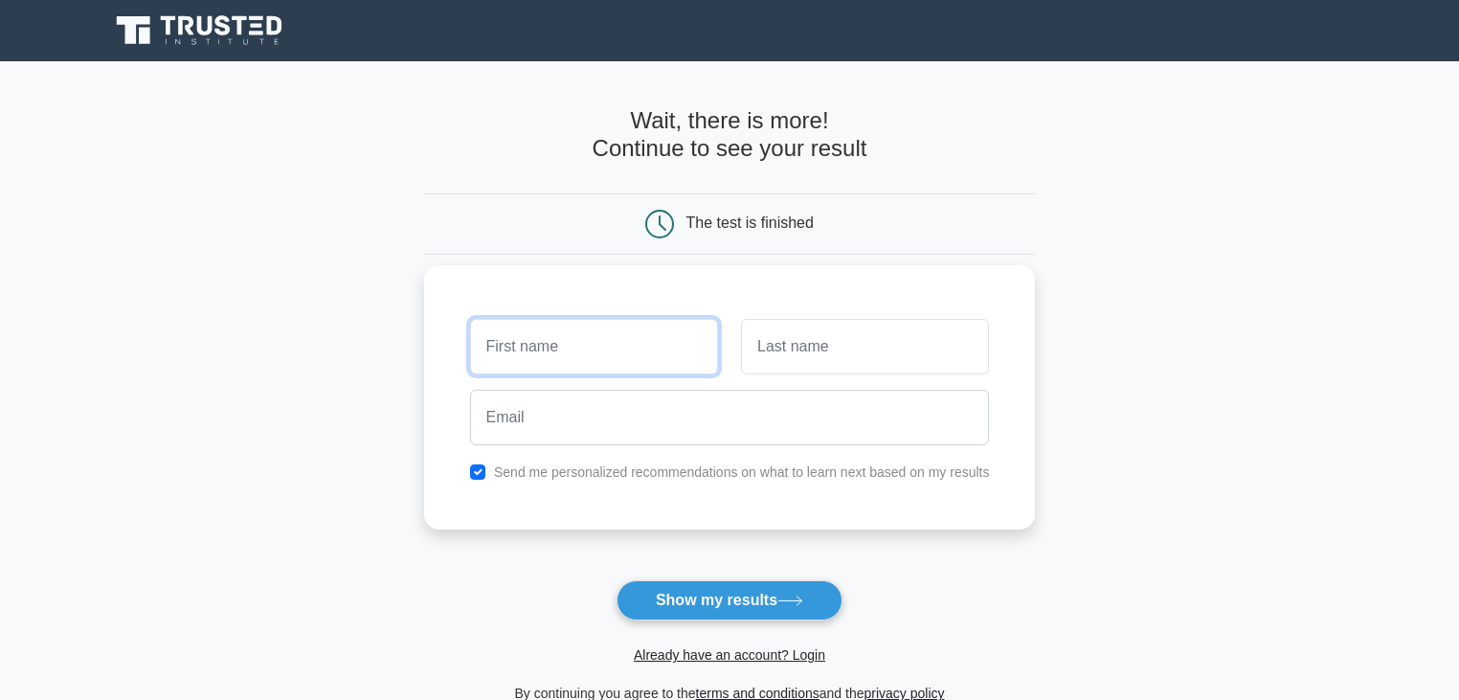
click at [575, 338] on input "text" at bounding box center [594, 347] width 248 height 56
click at [564, 354] on input "text" at bounding box center [594, 347] width 248 height 56
type input "asdas"
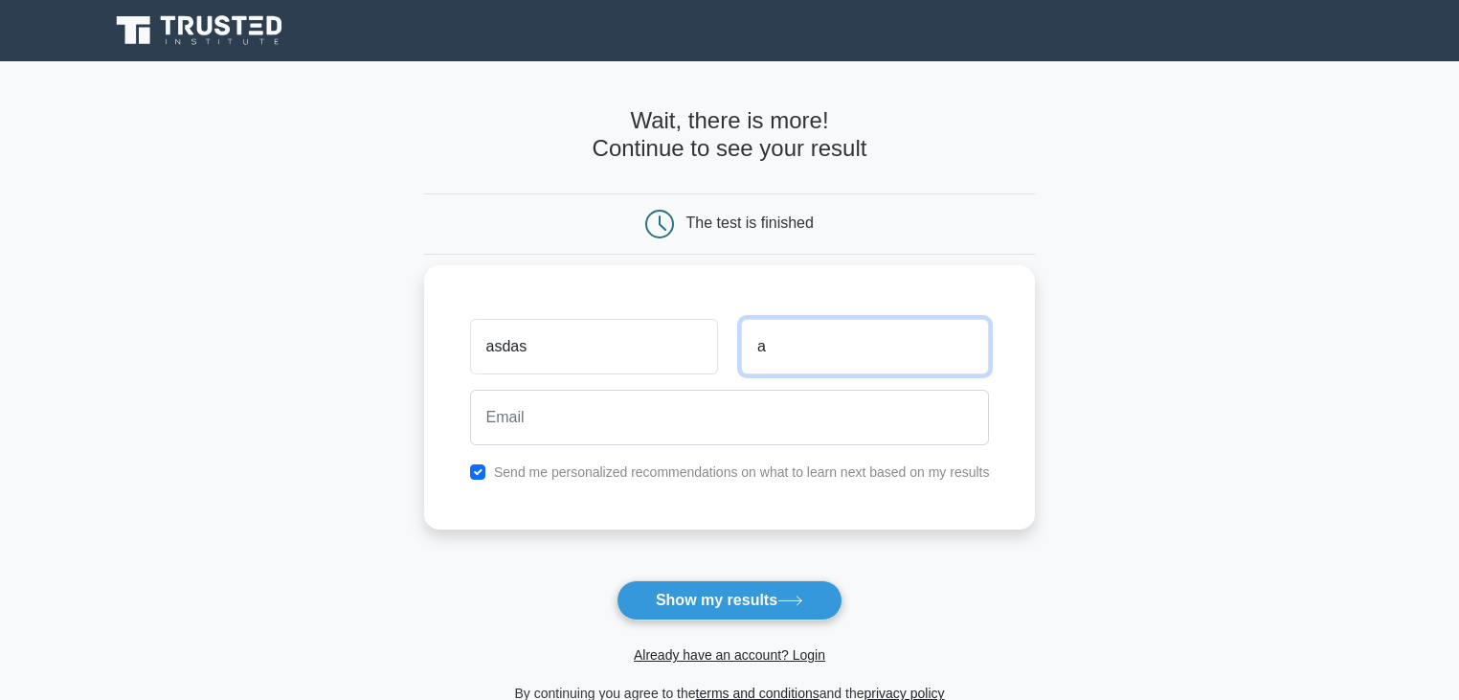
click at [841, 349] on input "a" at bounding box center [865, 347] width 248 height 56
type input "asd"
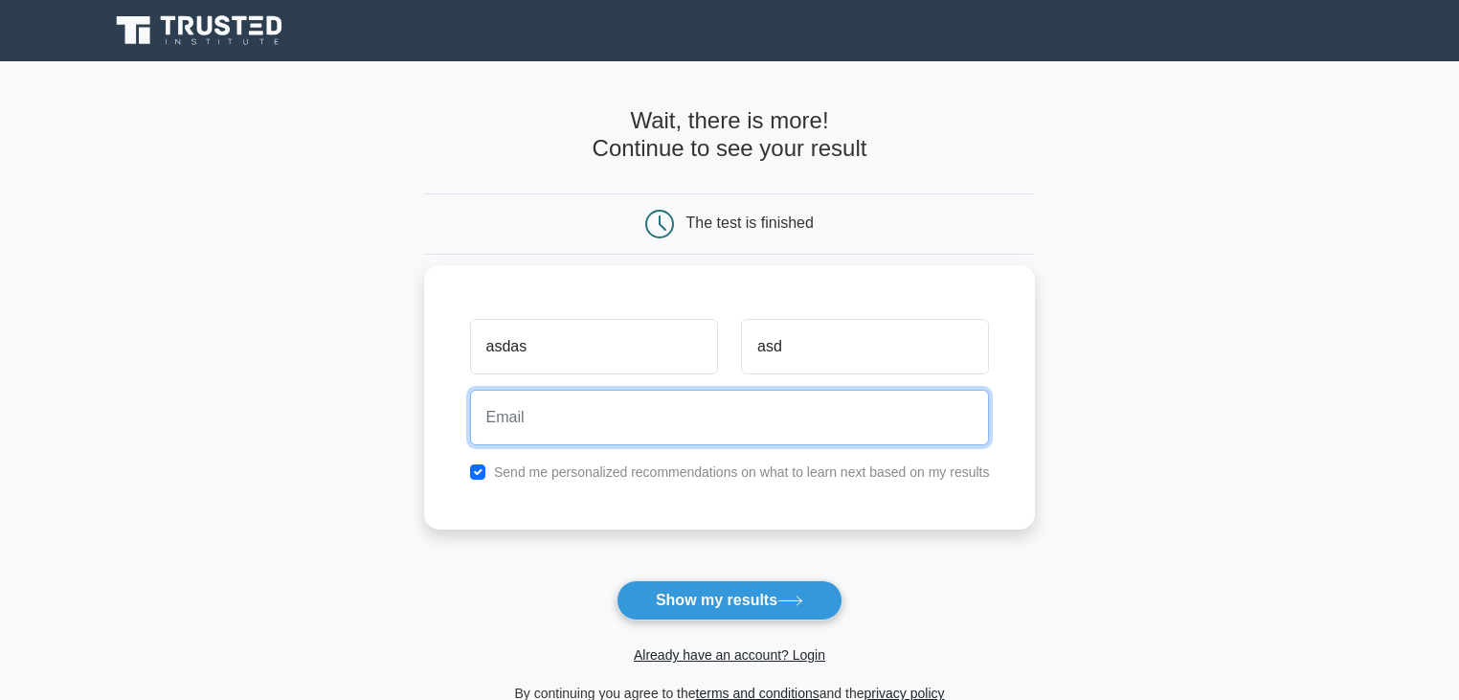
click at [662, 419] on input "email" at bounding box center [730, 418] width 520 height 56
type input "pwxcv7352@gmail.com"
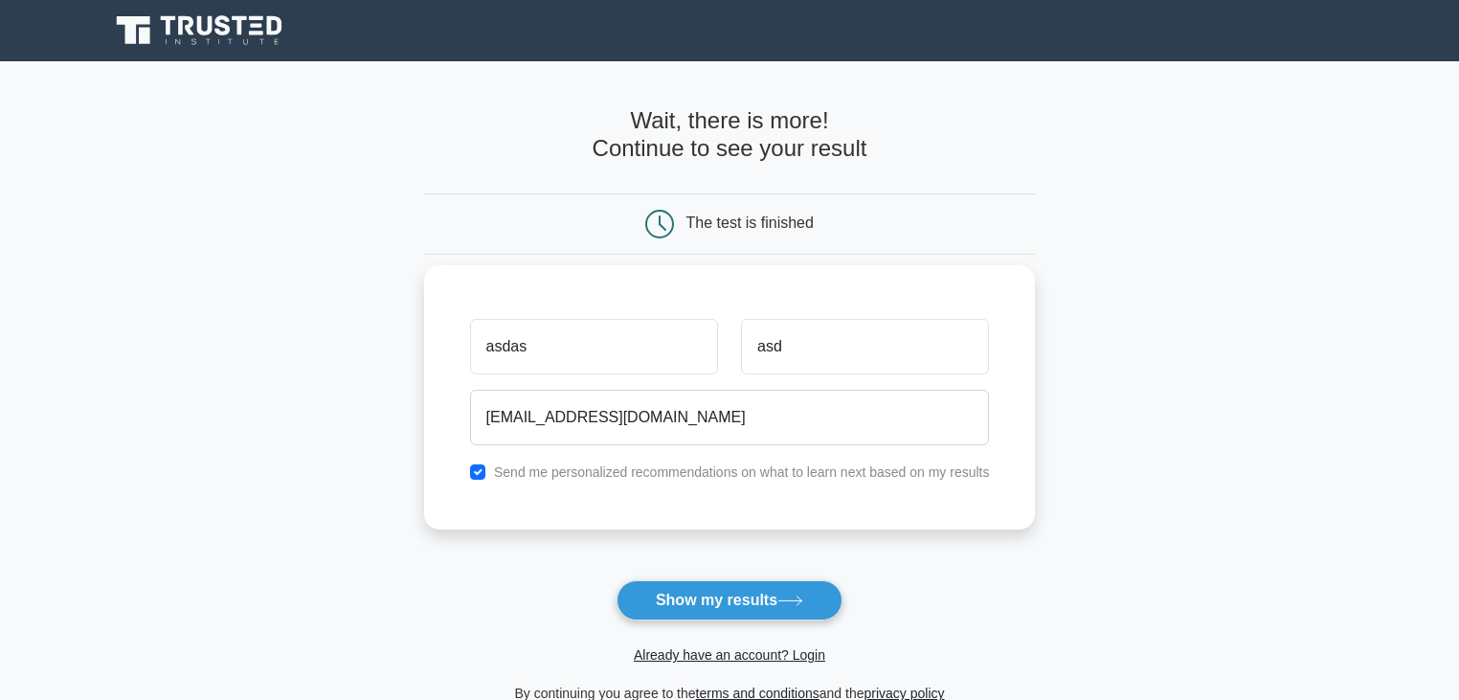
click at [552, 470] on label "Send me personalized recommendations on what to learn next based on my results" at bounding box center [742, 471] width 496 height 15
click at [470, 472] on input "checkbox" at bounding box center [477, 471] width 15 height 15
checkbox input "false"
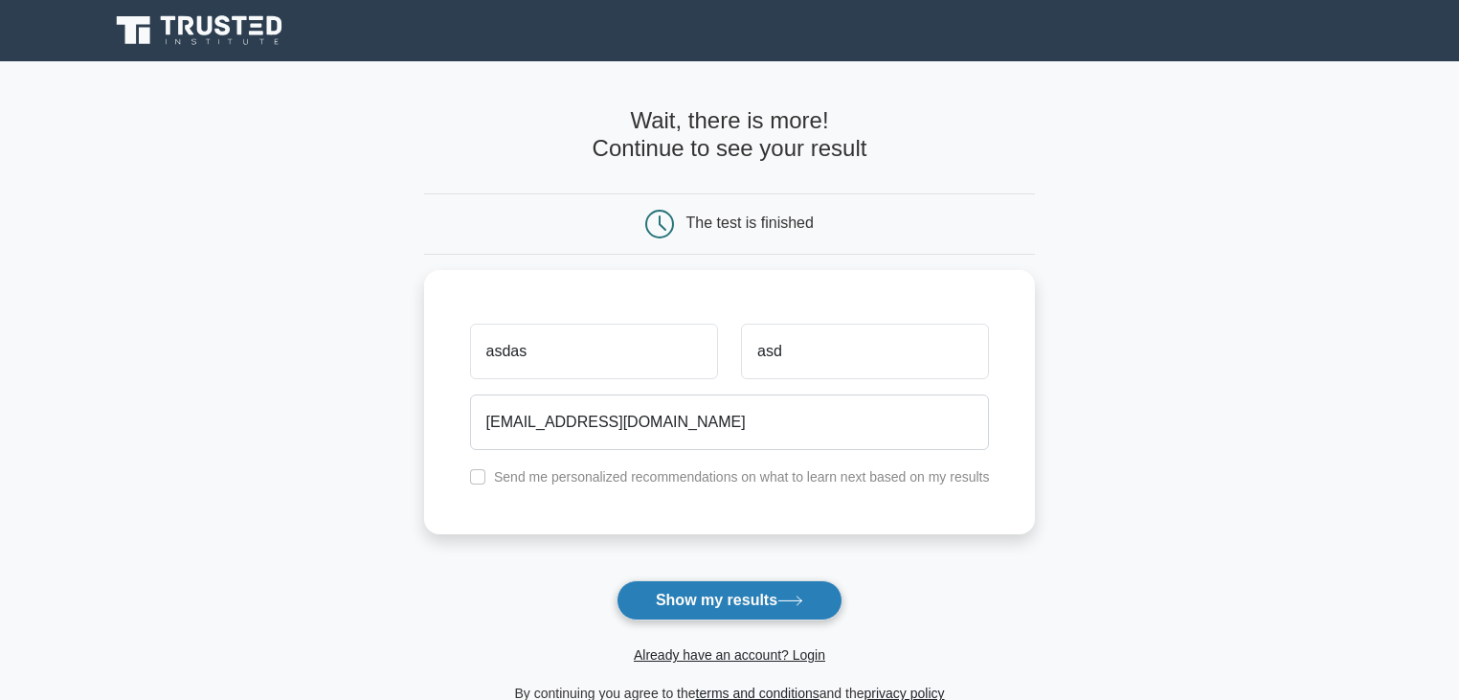
click at [745, 611] on button "Show my results" at bounding box center [730, 600] width 226 height 40
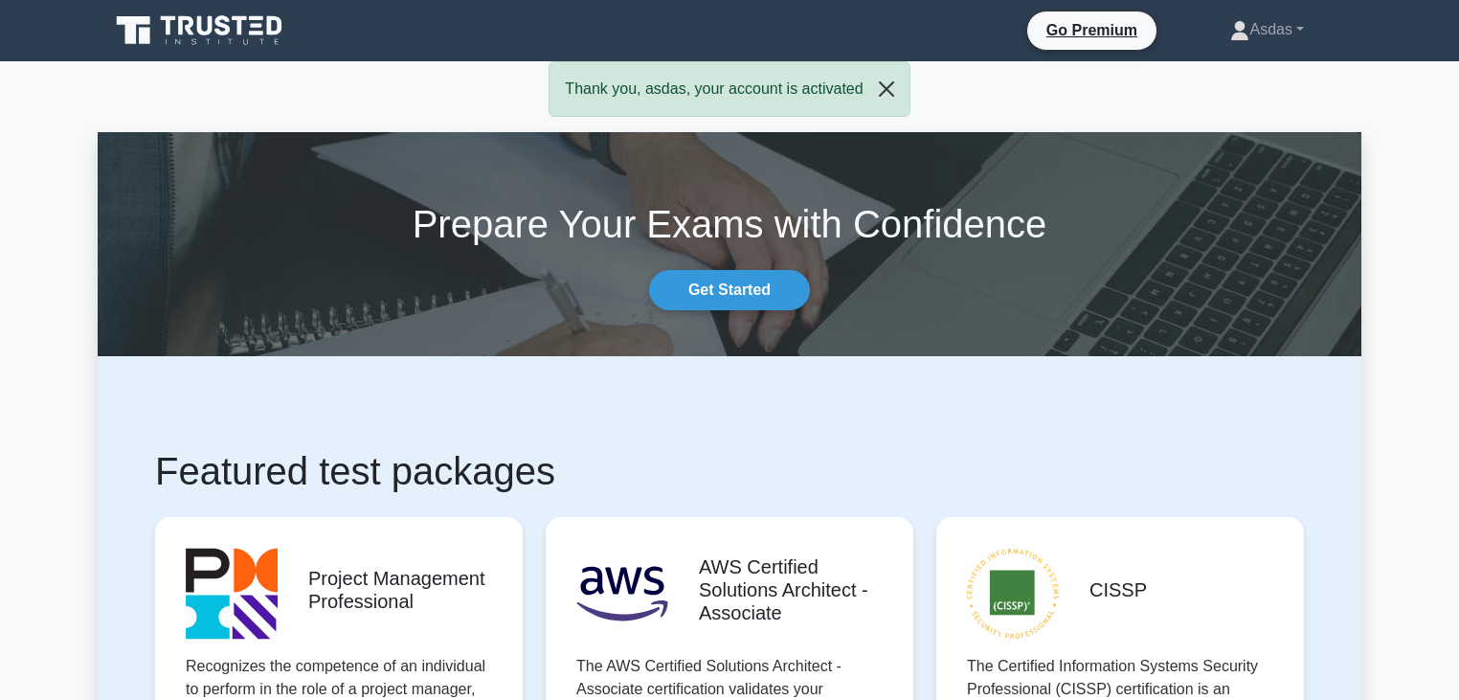
drag, startPoint x: 592, startPoint y: 84, endPoint x: 897, endPoint y: 79, distance: 305.5
click at [825, 85] on div "Thank you, asdas, your account is activated" at bounding box center [729, 89] width 361 height 56
click at [1257, 37] on link "Asdas" at bounding box center [1268, 30] width 166 height 38
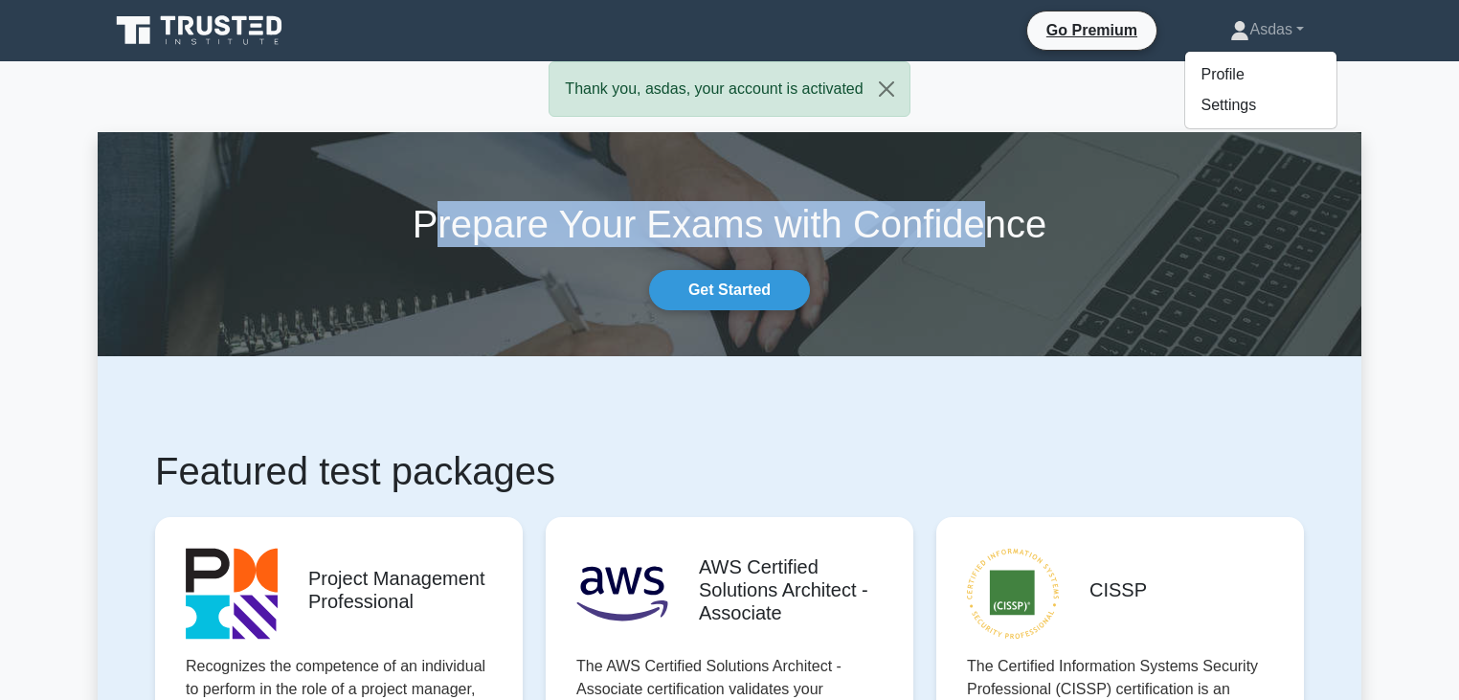
drag, startPoint x: 427, startPoint y: 232, endPoint x: 1029, endPoint y: 220, distance: 602.5
click at [997, 226] on h1 "Prepare Your Exams with Confidence" at bounding box center [730, 224] width 1264 height 46
click at [1253, 34] on link "Asdas" at bounding box center [1268, 30] width 166 height 38
click at [1221, 79] on link "Profile" at bounding box center [1261, 74] width 151 height 31
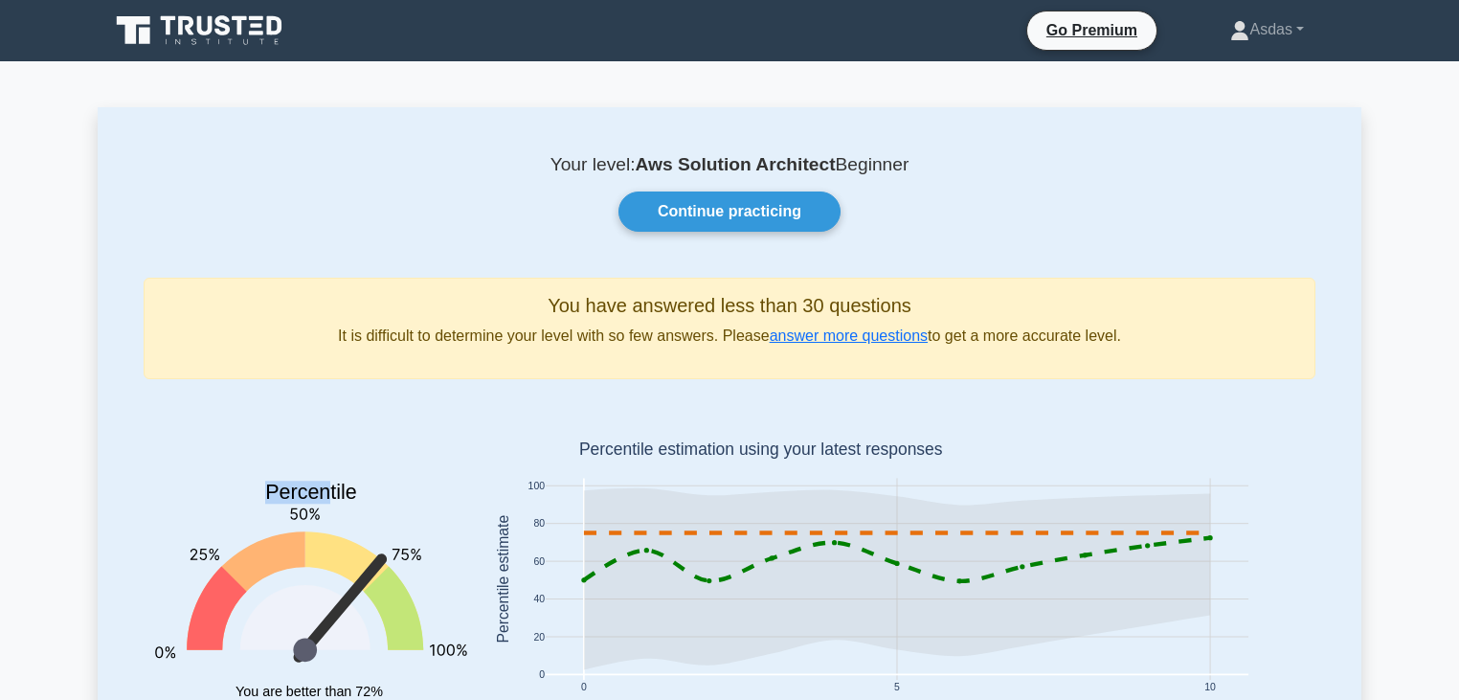
drag, startPoint x: 272, startPoint y: 489, endPoint x: 329, endPoint y: 495, distance: 57.7
click at [329, 495] on text "Percentile" at bounding box center [311, 493] width 92 height 23
drag, startPoint x: 549, startPoint y: 305, endPoint x: 686, endPoint y: 301, distance: 137.0
click at [686, 301] on h5 "You have answered less than 30 questions" at bounding box center [730, 305] width 1140 height 23
drag, startPoint x: 449, startPoint y: 352, endPoint x: 1134, endPoint y: 341, distance: 684.8
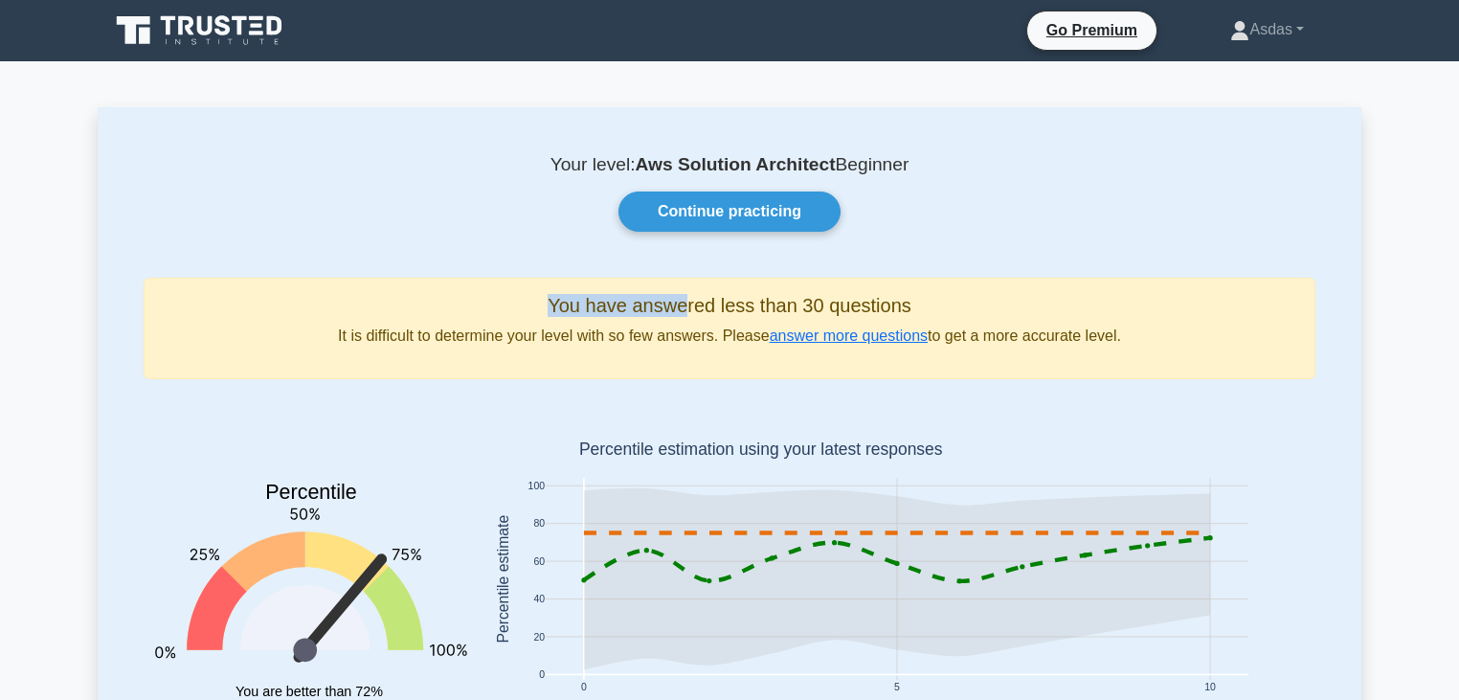
click at [1134, 341] on p "It is difficult to determine your level with so few answers. Please answer more…" at bounding box center [730, 336] width 1140 height 23
drag, startPoint x: 1144, startPoint y: 339, endPoint x: 539, endPoint y: 165, distance: 629.8
click at [539, 165] on div "Your level: Aws Solution Architect Beginner Continue practicing You have answer…" at bounding box center [730, 473] width 1264 height 733
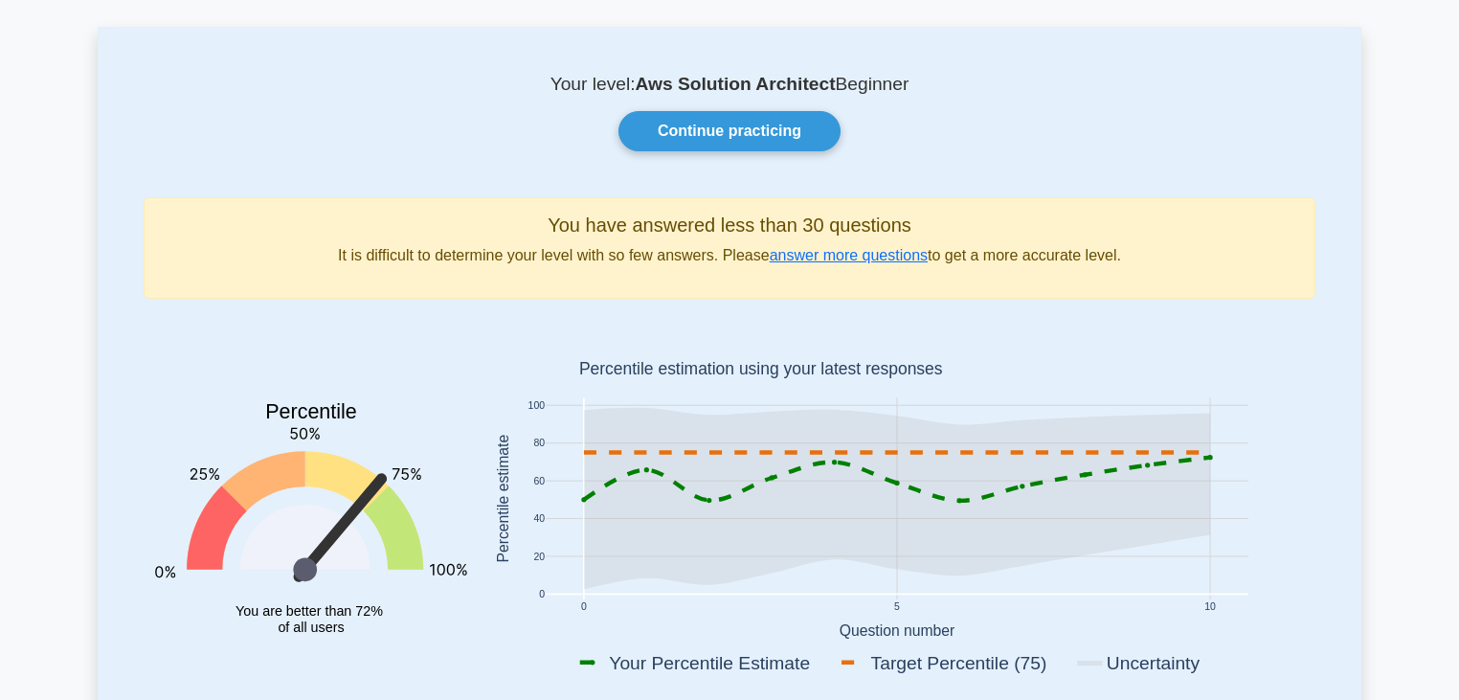
scroll to position [92, 0]
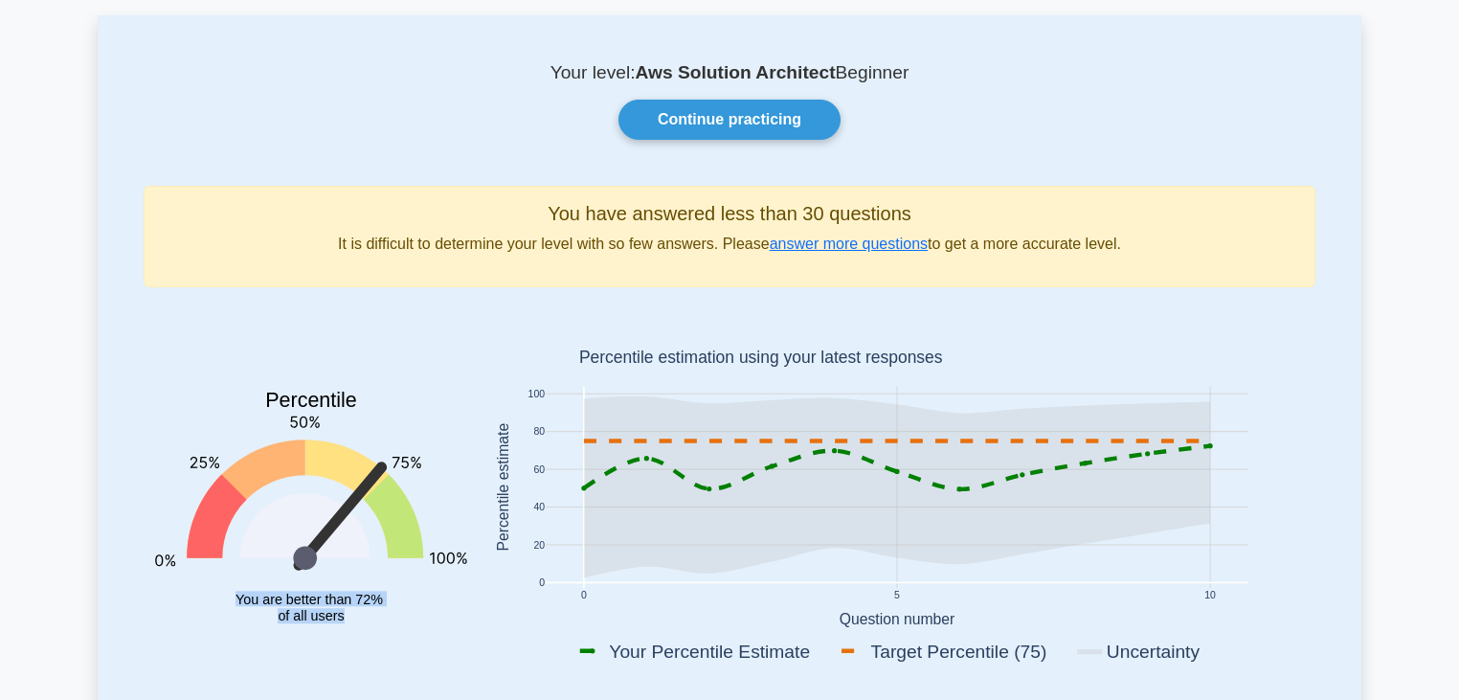
drag, startPoint x: 238, startPoint y: 598, endPoint x: 352, endPoint y: 619, distance: 116.8
click at [352, 619] on icon "Percentile You are better than 72% of all users" at bounding box center [311, 491] width 312 height 376
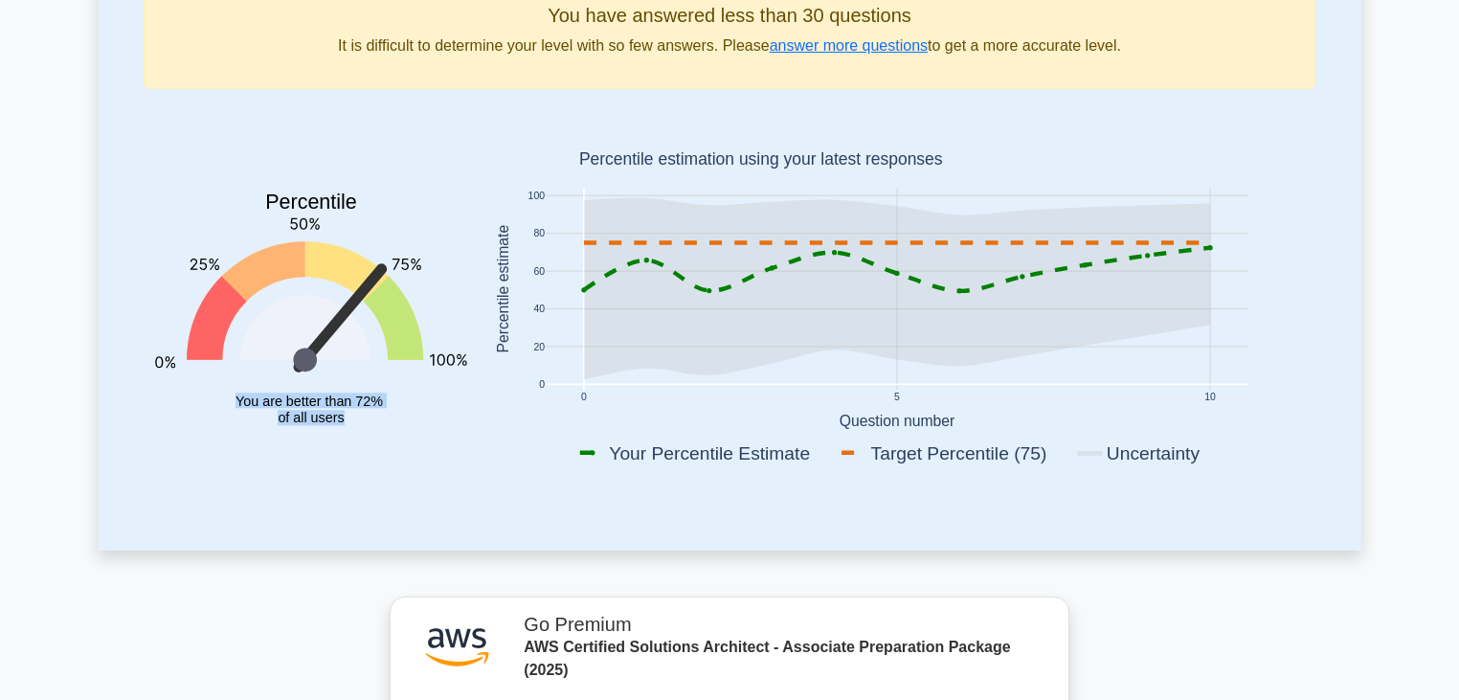
scroll to position [368, 0]
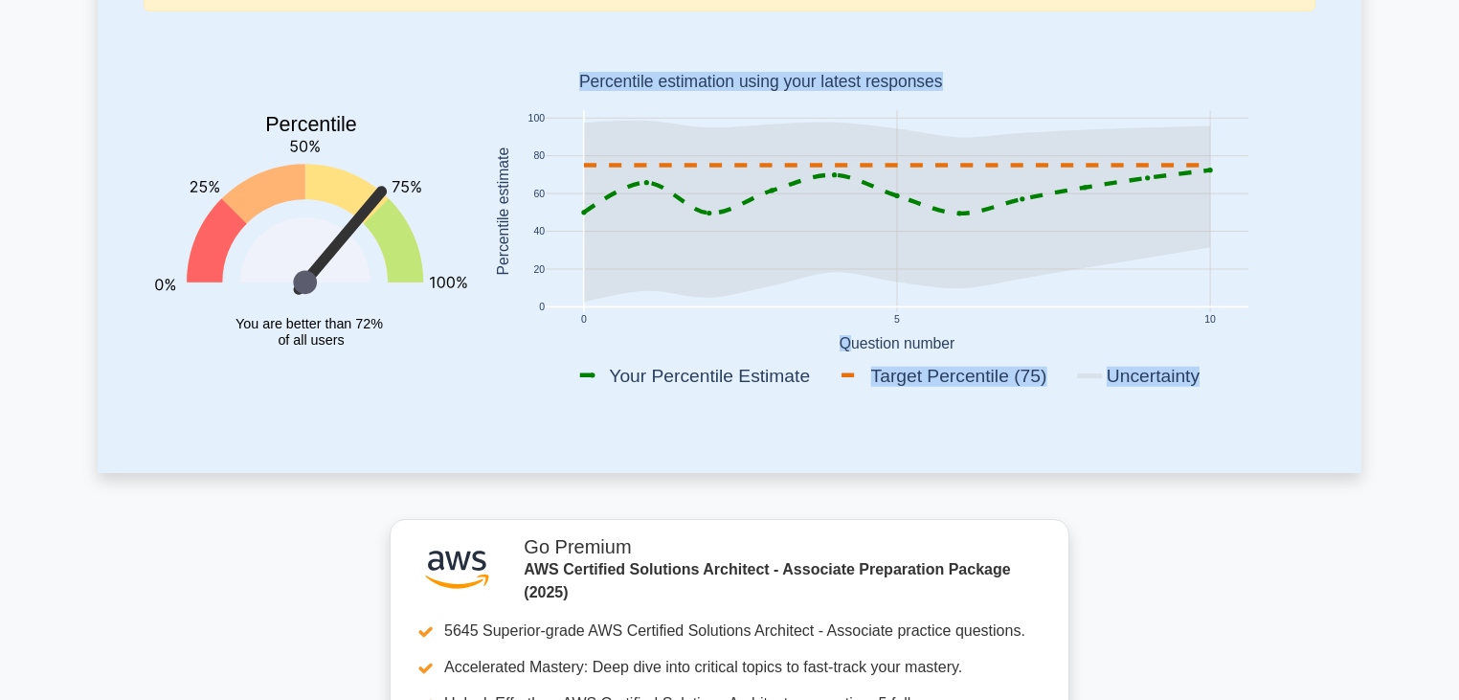
drag, startPoint x: 851, startPoint y: 342, endPoint x: 598, endPoint y: 372, distance: 255.5
click at [598, 372] on g "Your Percentile Estimate Target Percentile (75) Uncertainty Percentile estimati…" at bounding box center [857, 233] width 724 height 321
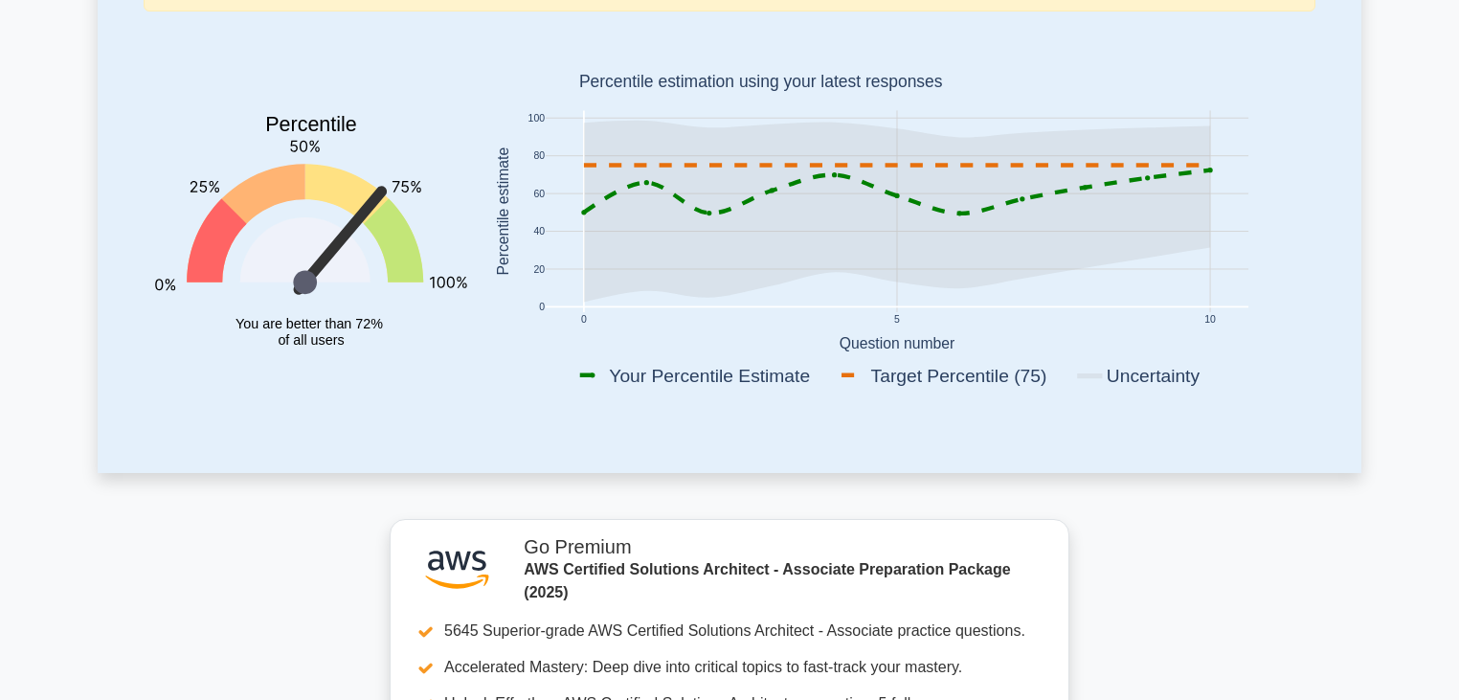
click at [621, 381] on rect at bounding box center [706, 375] width 260 height 27
drag, startPoint x: 609, startPoint y: 366, endPoint x: 803, endPoint y: 380, distance: 194.9
click at [803, 380] on rect at bounding box center [706, 375] width 260 height 27
drag, startPoint x: 871, startPoint y: 378, endPoint x: 1084, endPoint y: 380, distance: 212.6
click at [1084, 380] on g "Your Percentile Estimate Target Percentile (75) Uncertainty" at bounding box center [896, 375] width 641 height 27
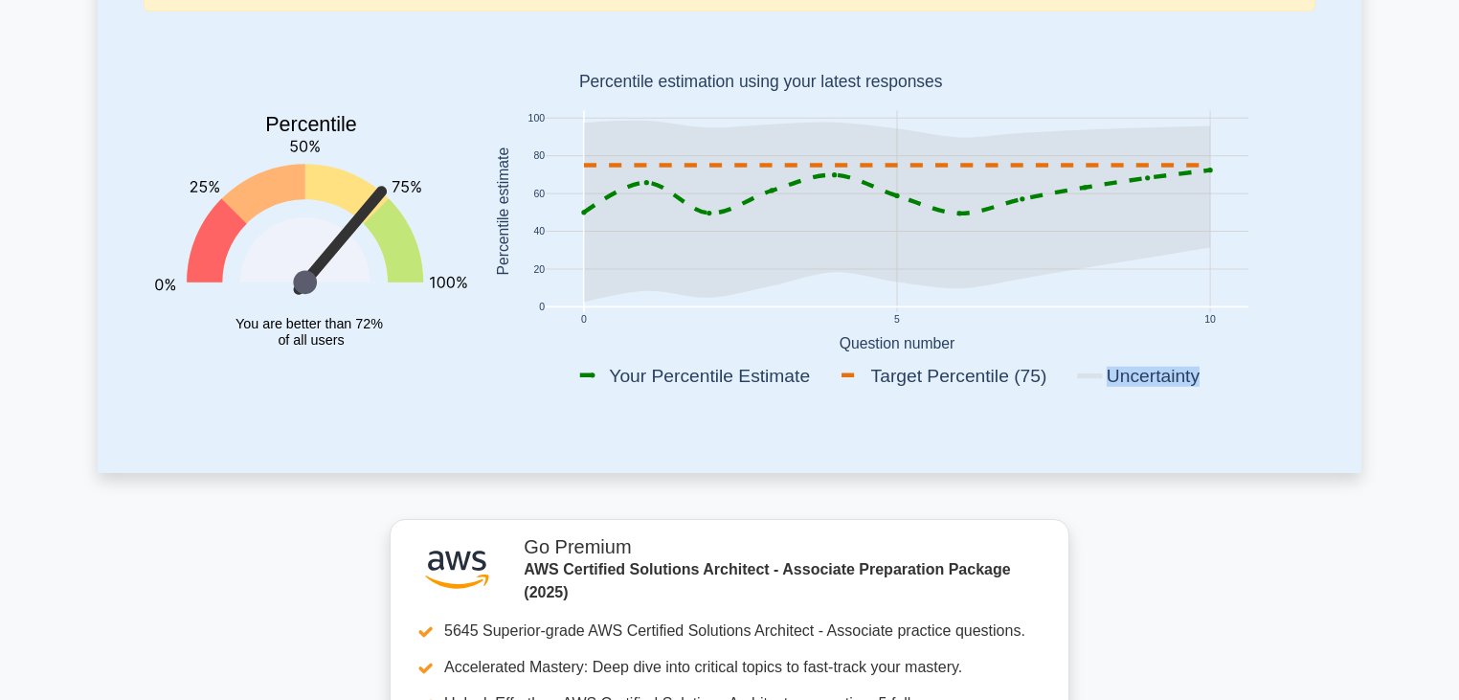
click at [1089, 387] on rect at bounding box center [1145, 375] width 143 height 27
drag, startPoint x: 1210, startPoint y: 377, endPoint x: 1096, endPoint y: 377, distance: 114.9
click at [1096, 377] on rect at bounding box center [1145, 375] width 143 height 27
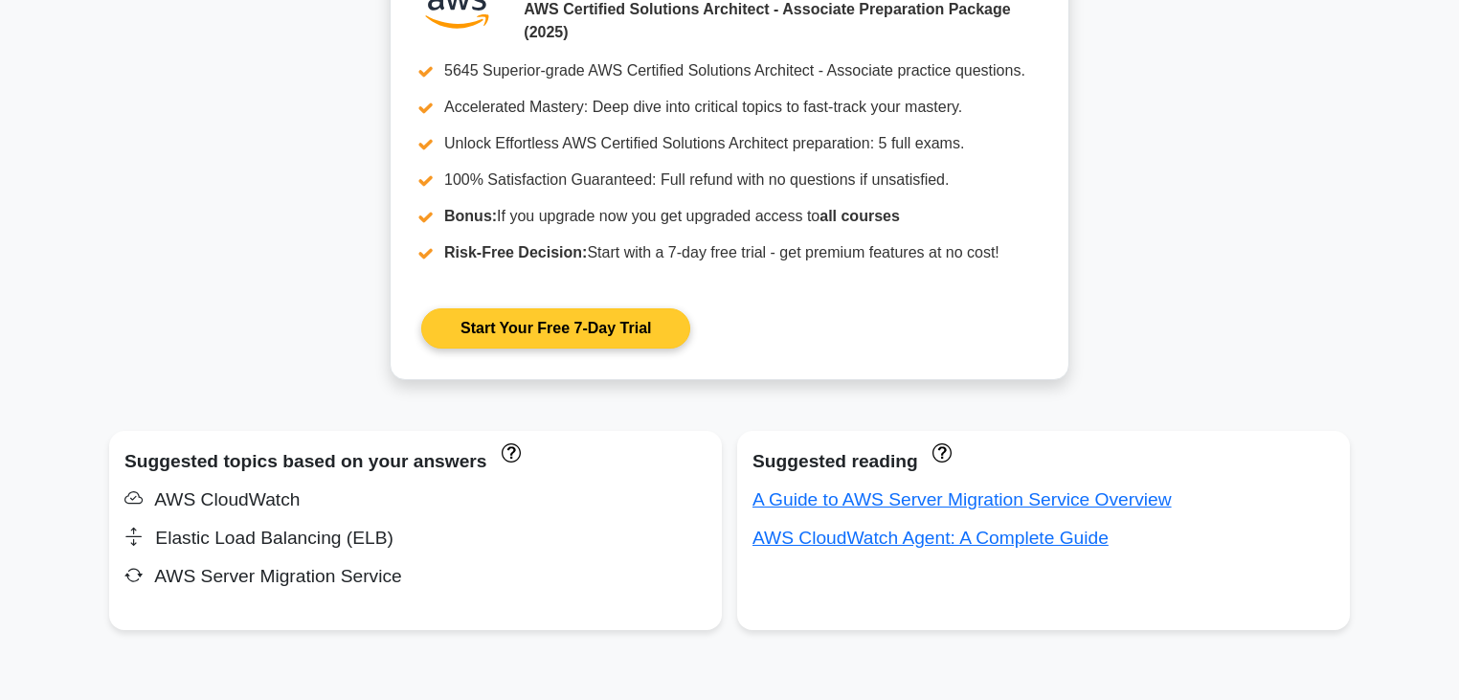
scroll to position [1287, 0]
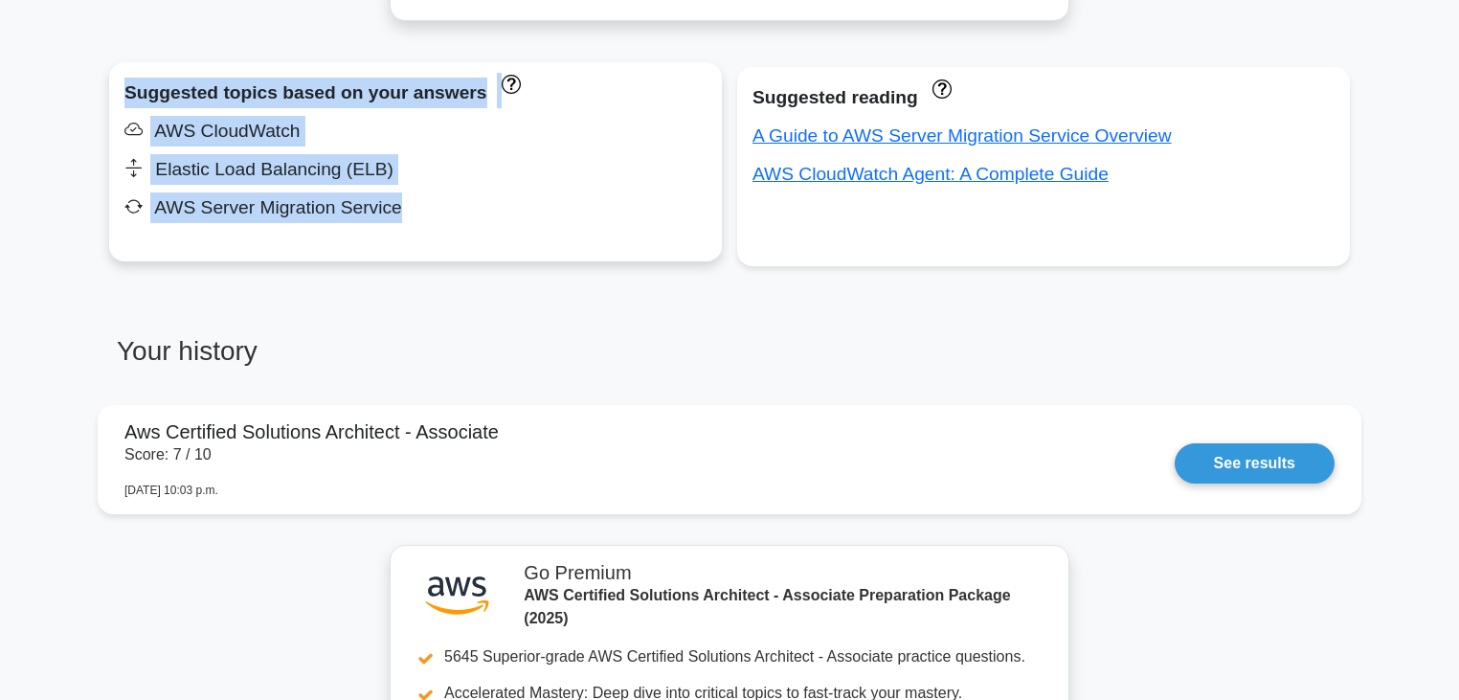
drag, startPoint x: 123, startPoint y: 88, endPoint x: 402, endPoint y: 217, distance: 308.1
click at [402, 217] on div "Suggested topics based on your answers AWS CloudWatch Elastic Load Balancing (E…" at bounding box center [415, 161] width 613 height 199
click at [340, 251] on div "Suggested topics based on your answers AWS CloudWatch Elastic Load Balancing (E…" at bounding box center [415, 161] width 613 height 199
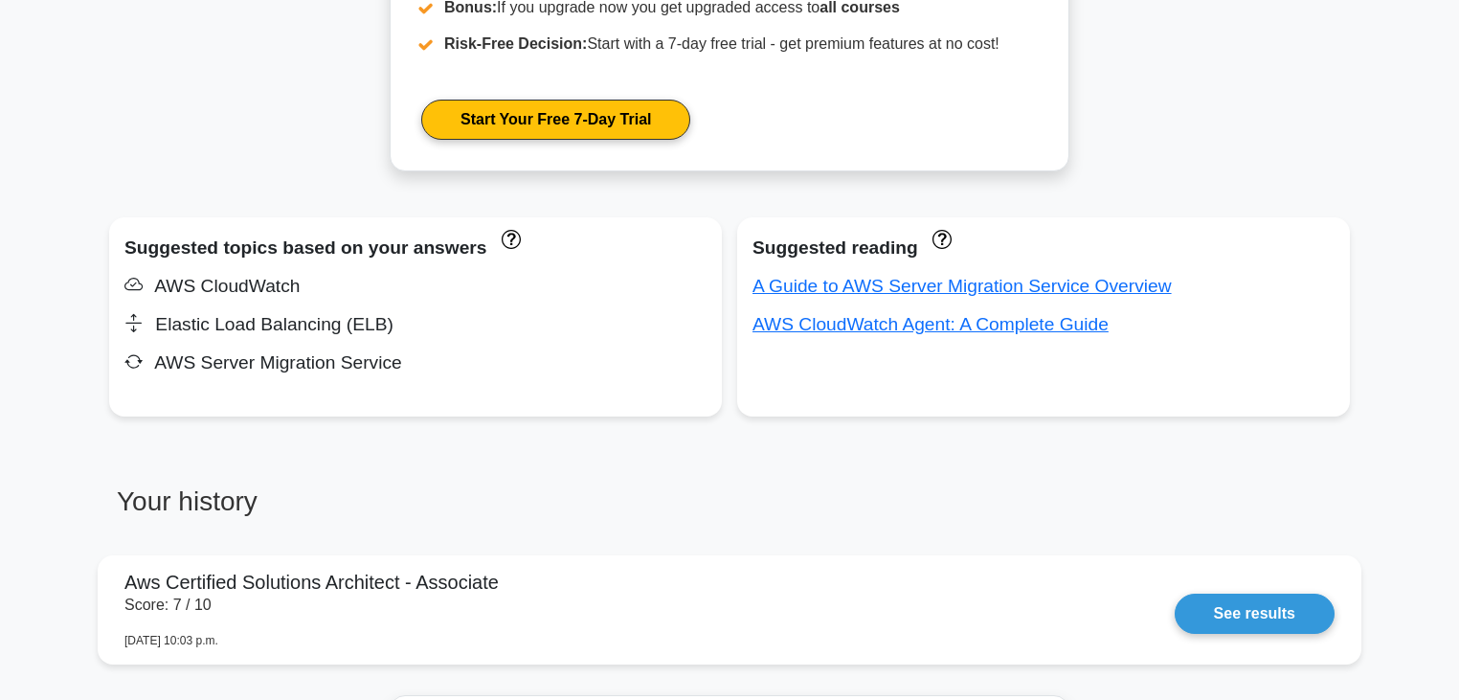
scroll to position [1103, 0]
